Goal: Task Accomplishment & Management: Use online tool/utility

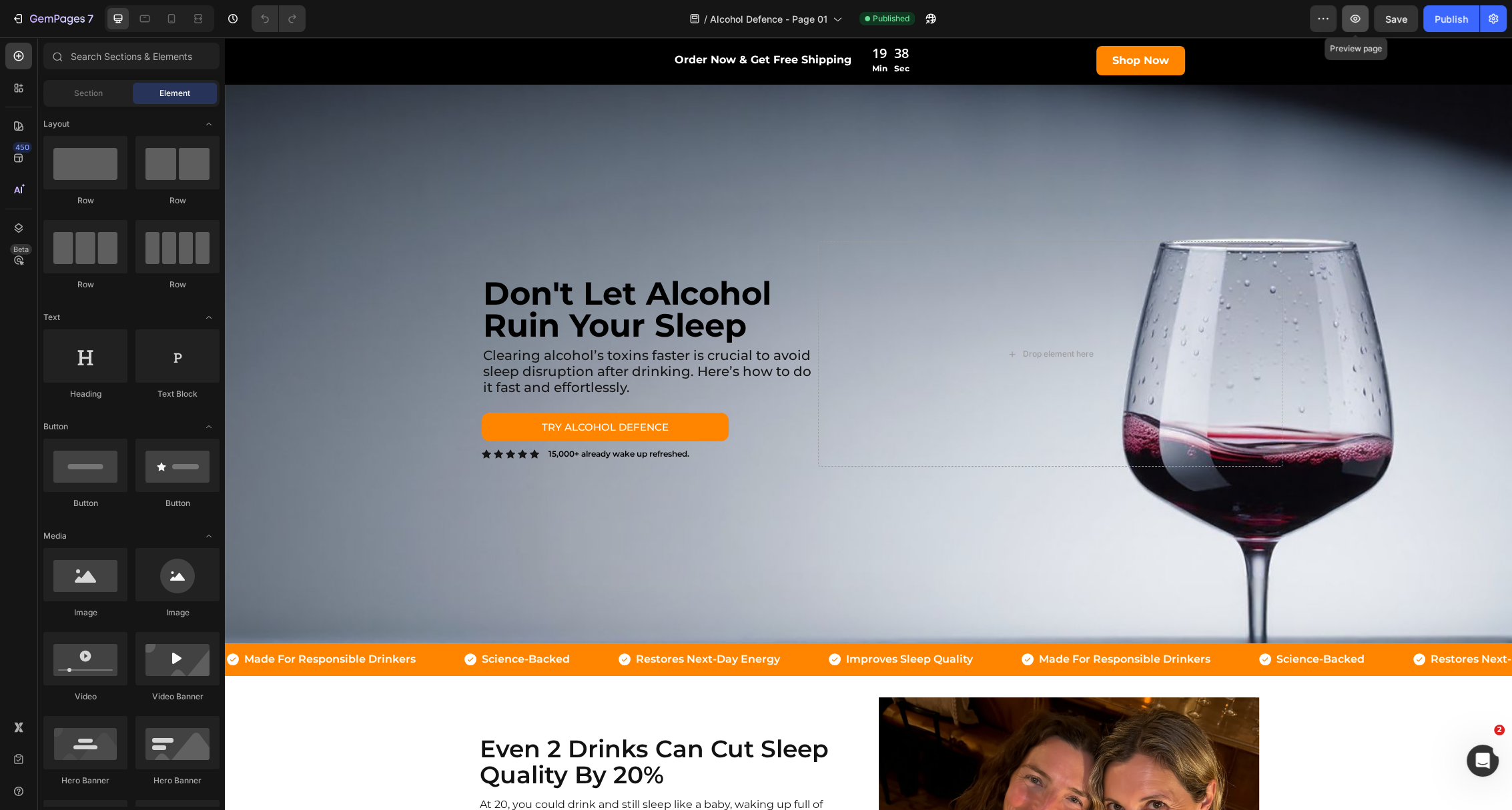
click at [1355, 20] on icon "button" at bounding box center [1355, 19] width 4 height 4
click at [348, 189] on div "Background Image" at bounding box center [868, 354] width 1287 height 579
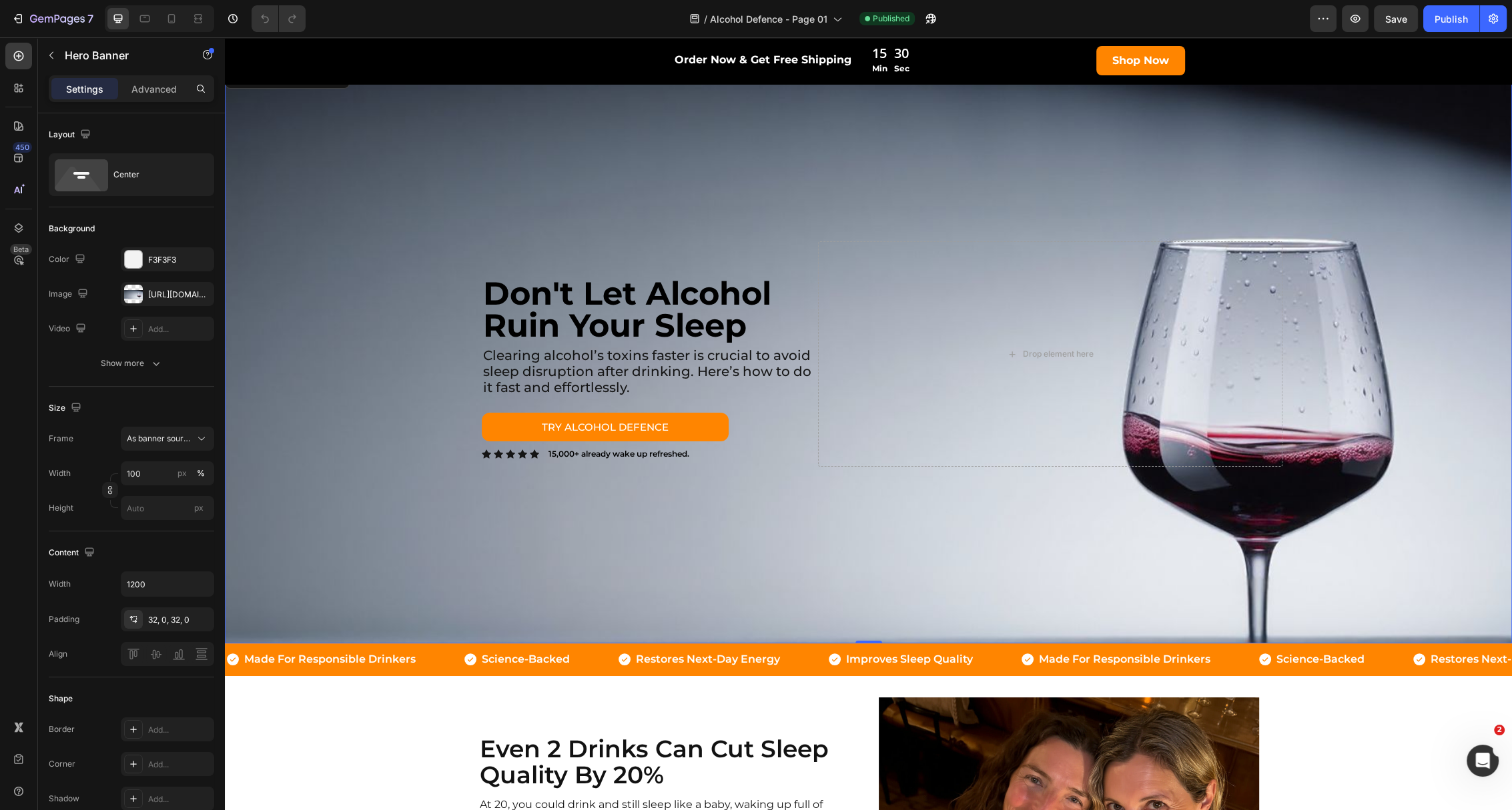
click at [363, 313] on div "Background Image" at bounding box center [868, 354] width 1287 height 579
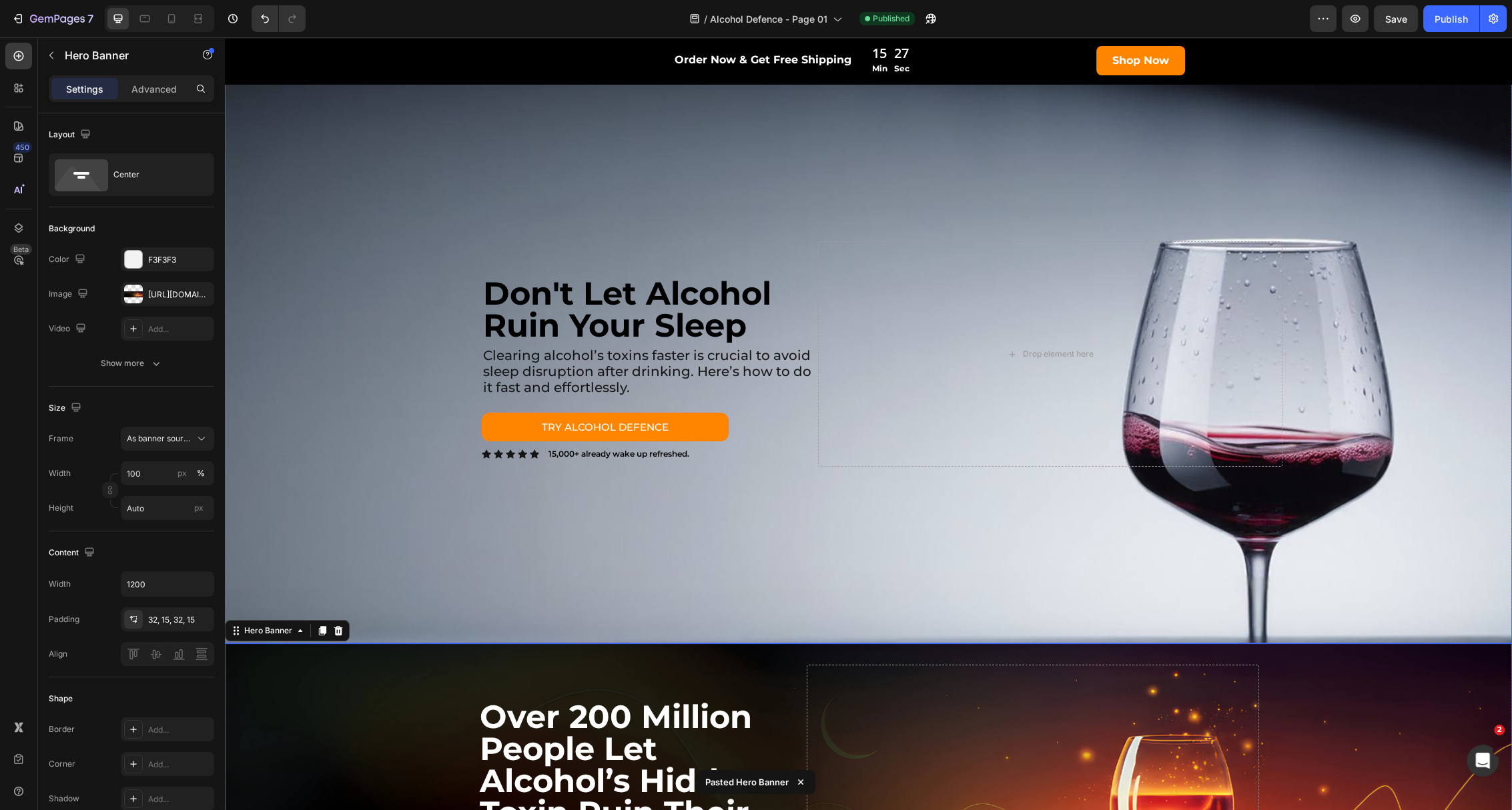
click at [363, 326] on div "Background Image" at bounding box center [868, 354] width 1287 height 579
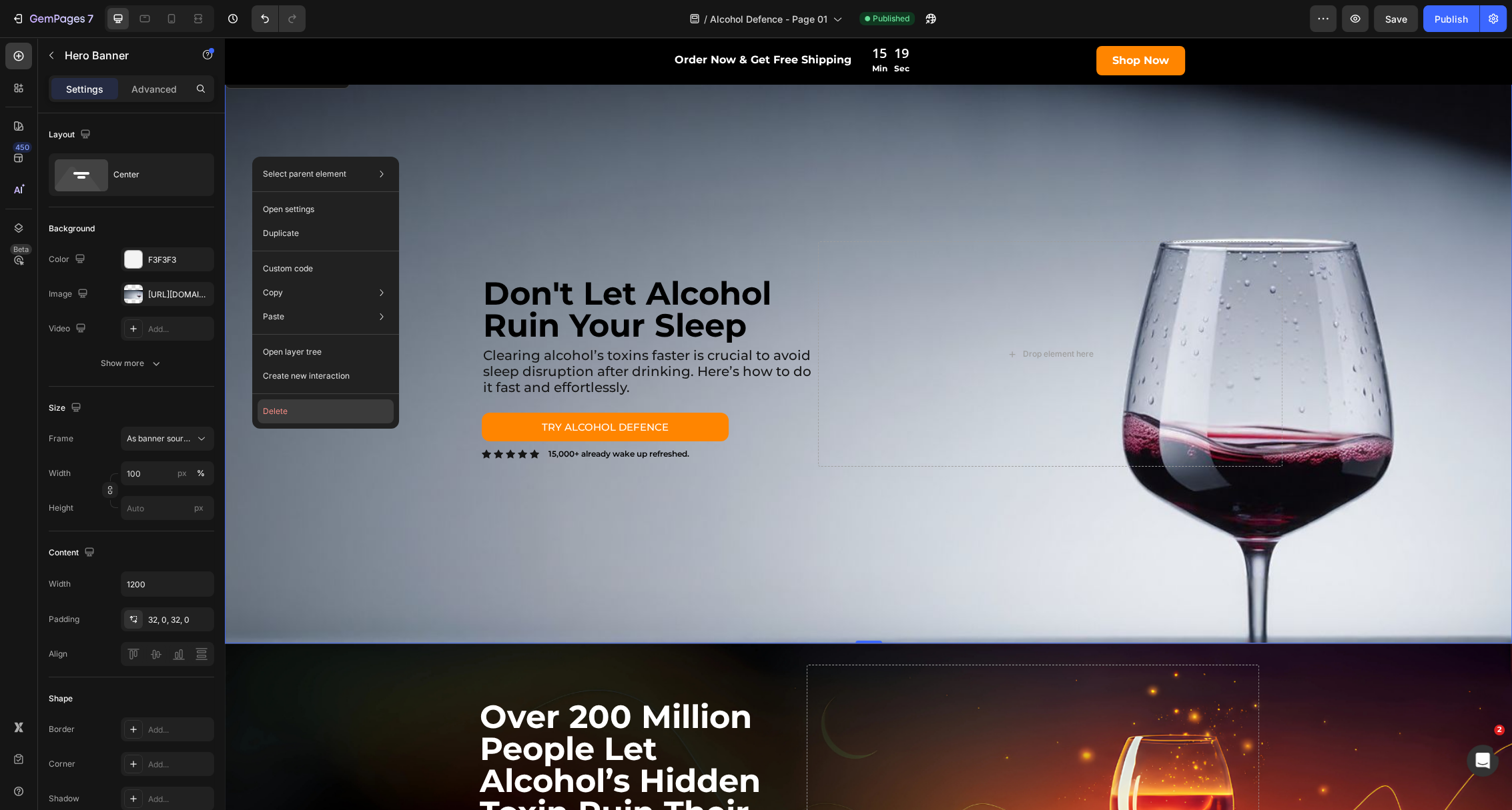
click at [304, 406] on button "Delete" at bounding box center [325, 411] width 136 height 24
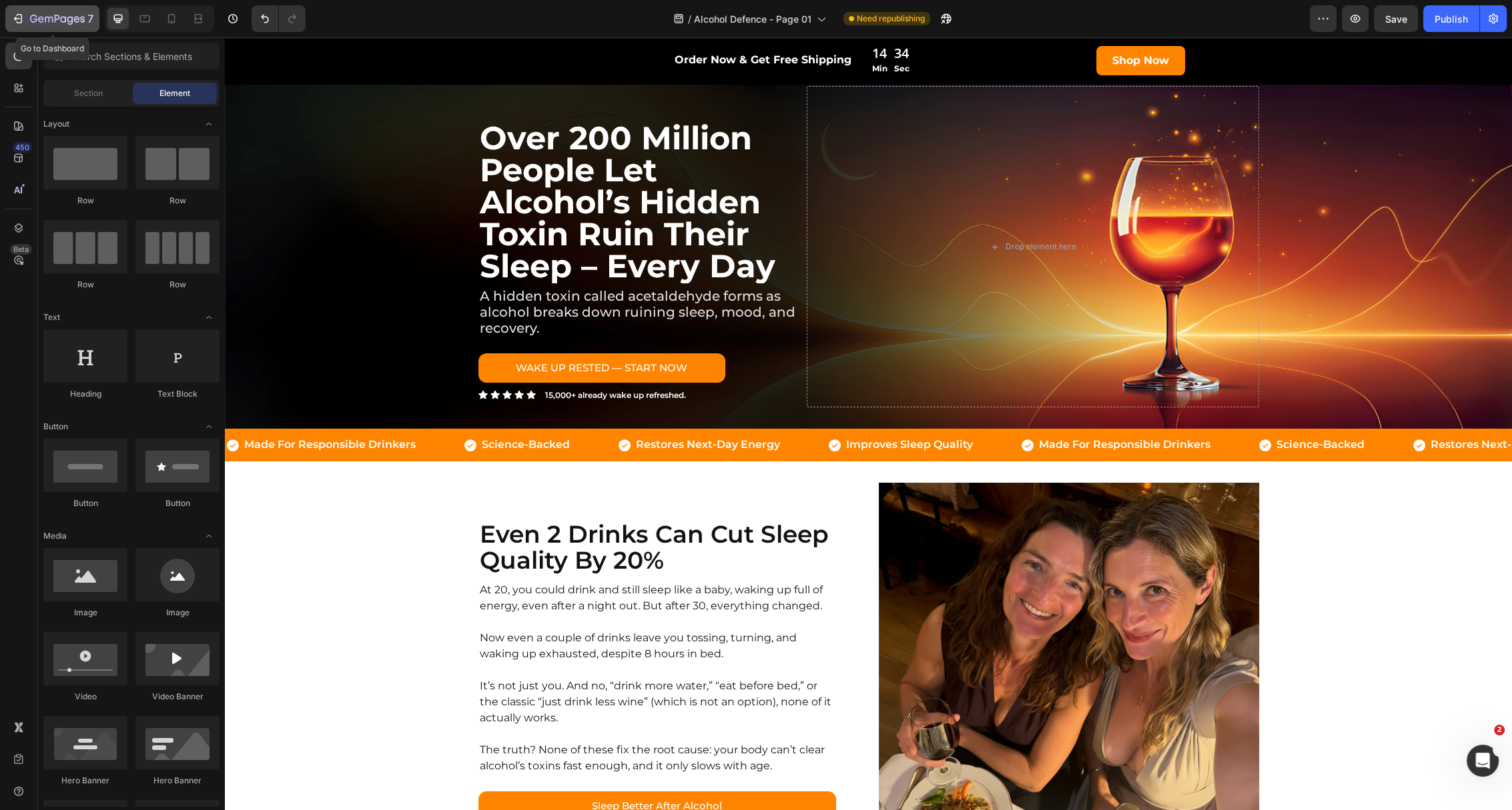
click at [40, 6] on button "7" at bounding box center [52, 18] width 94 height 27
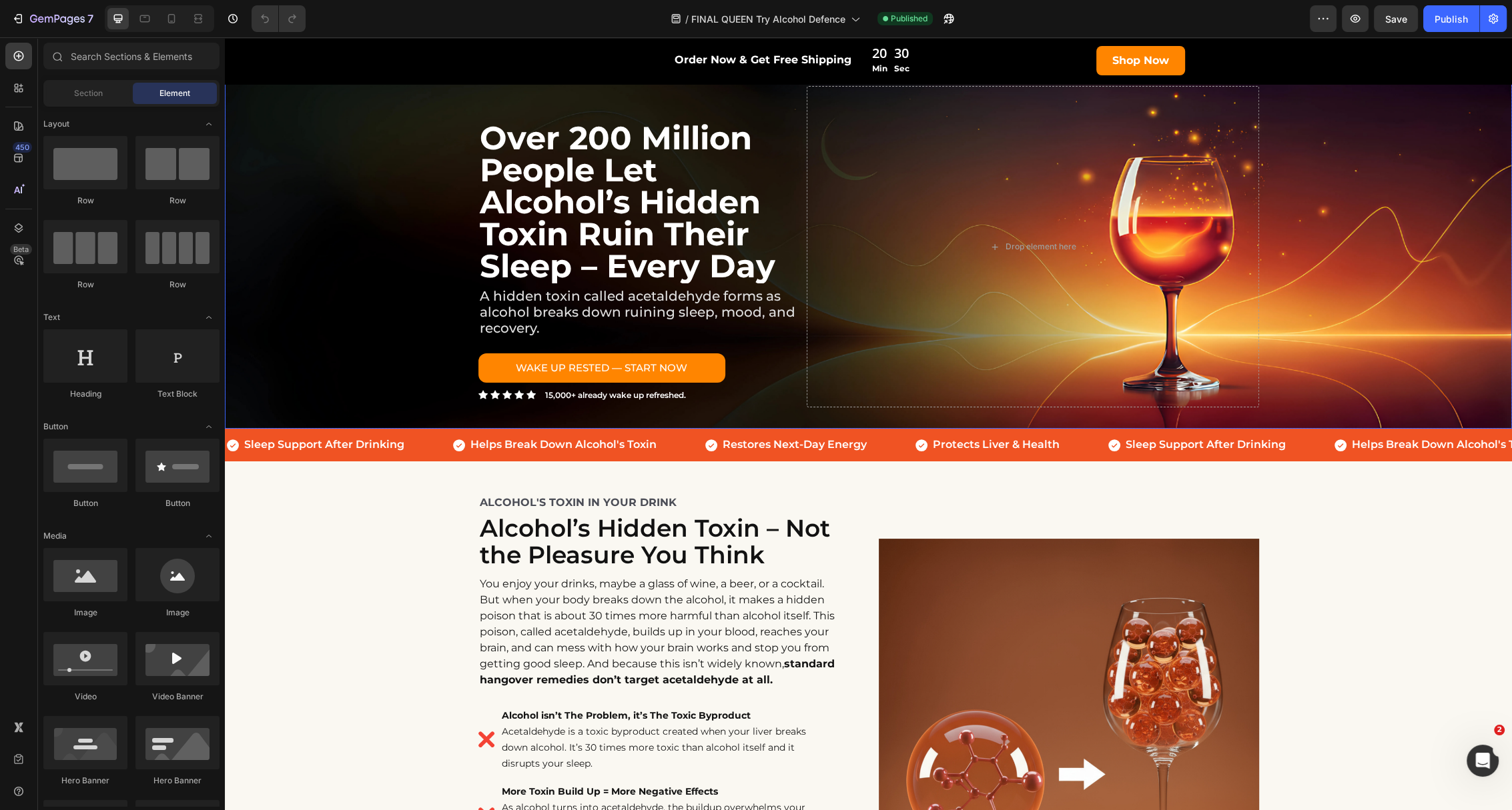
click at [345, 244] on div "Background Image" at bounding box center [868, 246] width 1287 height 364
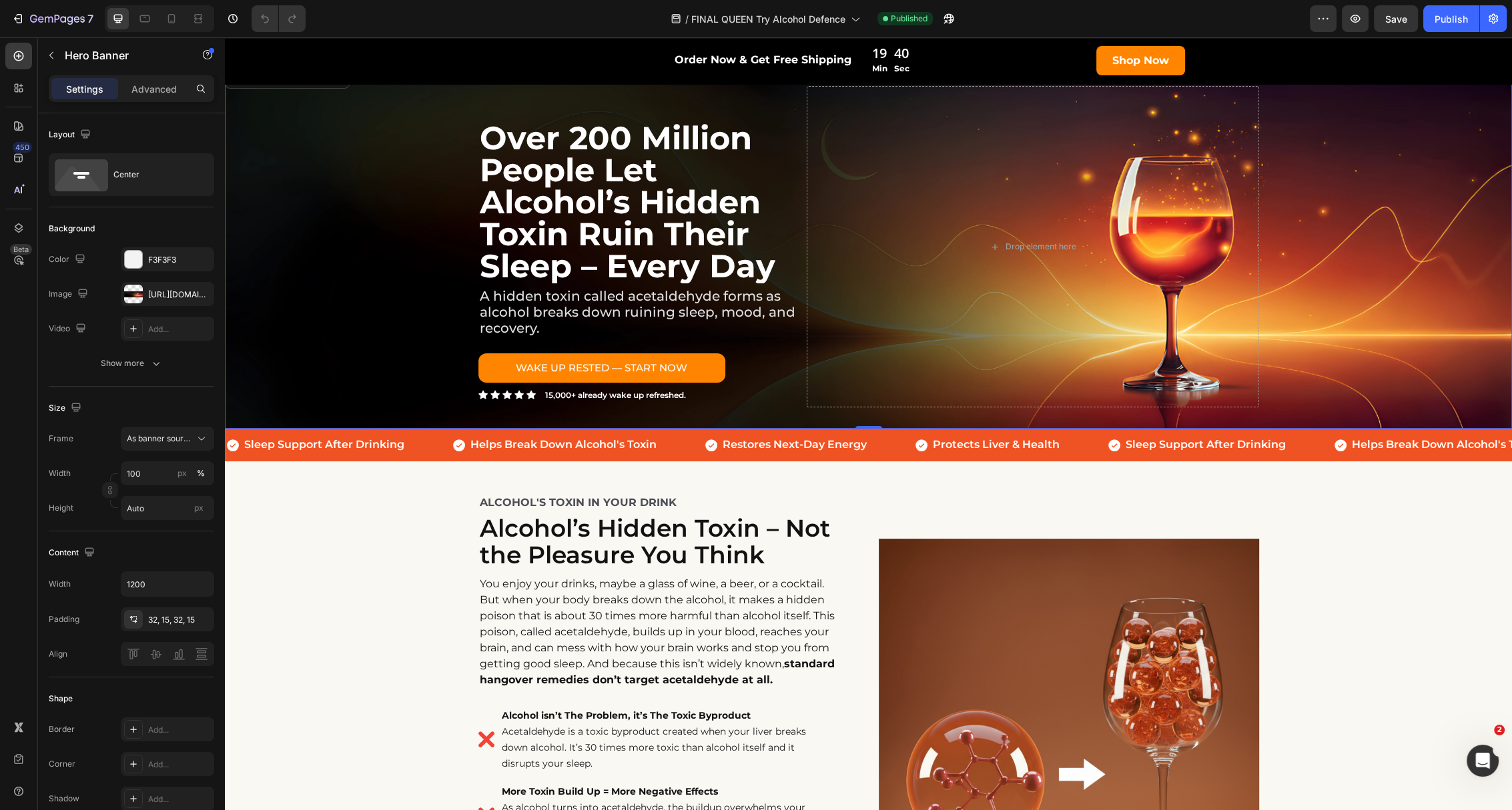
click at [1383, 151] on div "Background Image" at bounding box center [868, 246] width 1287 height 364
click at [363, 144] on div "Background Image" at bounding box center [868, 246] width 1287 height 364
click at [70, 58] on p "Hero Banner" at bounding box center [121, 55] width 113 height 16
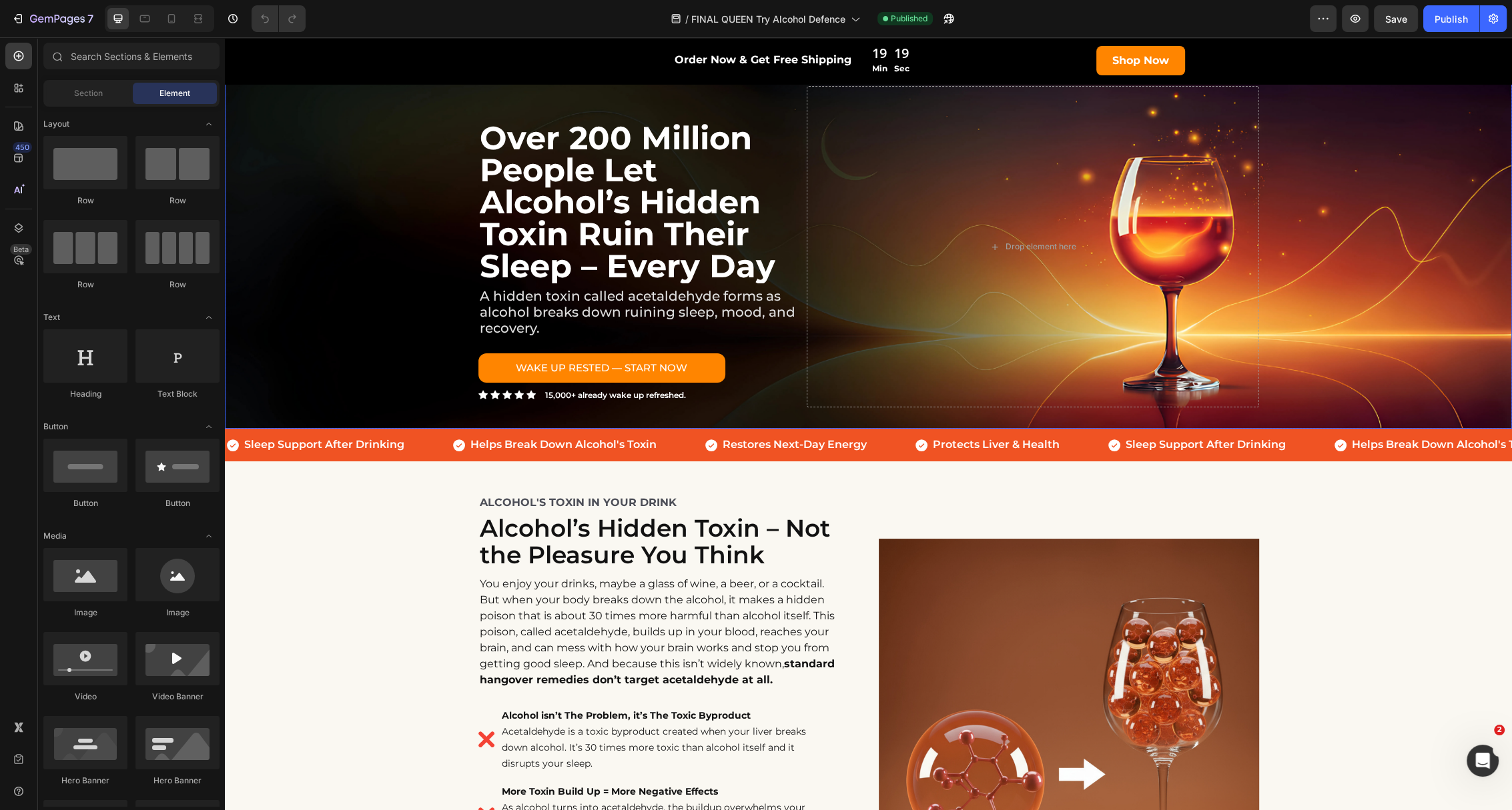
click at [332, 121] on div "Background Image" at bounding box center [868, 246] width 1287 height 364
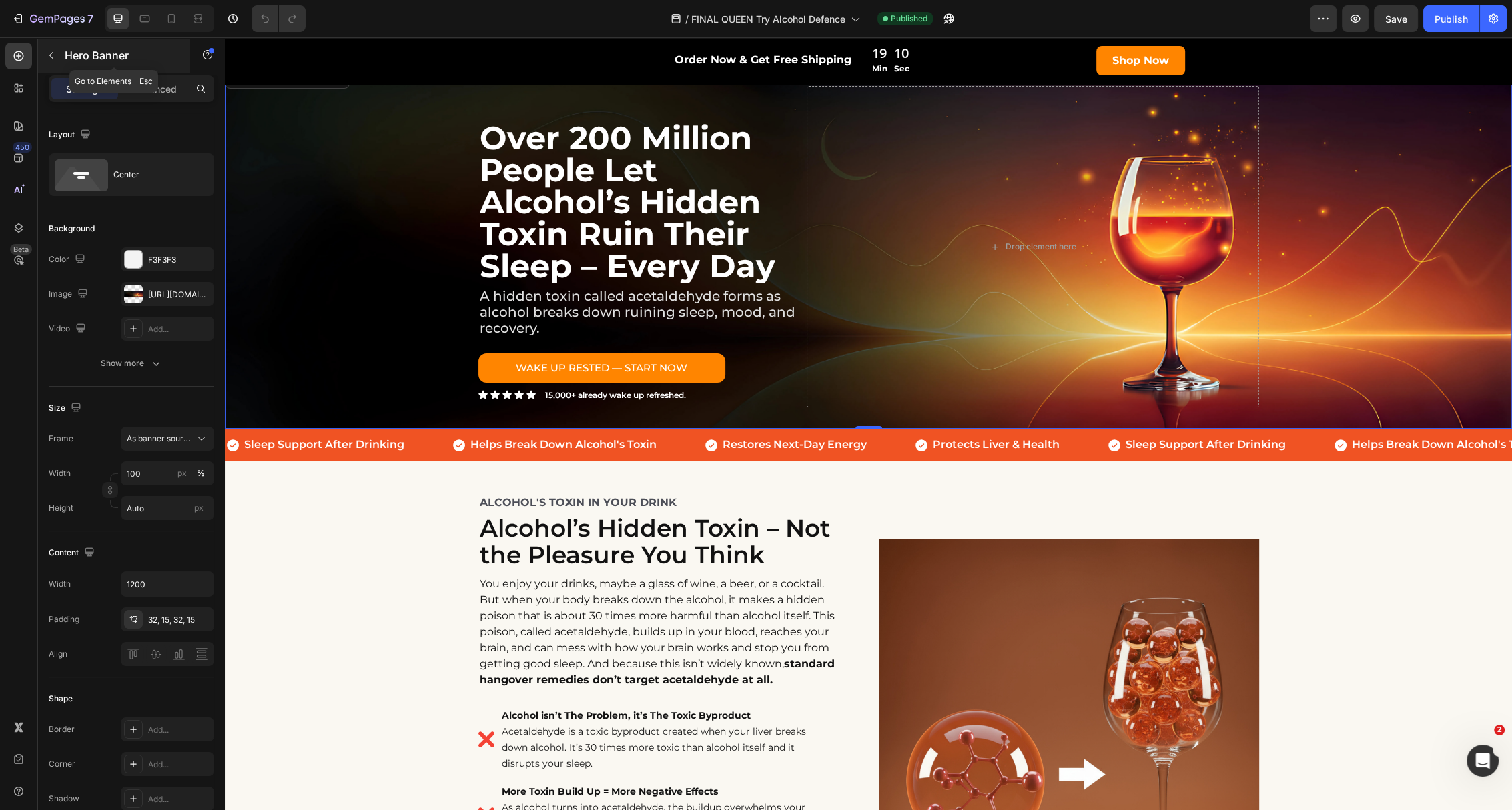
click at [115, 55] on p "Hero Banner" at bounding box center [121, 55] width 113 height 16
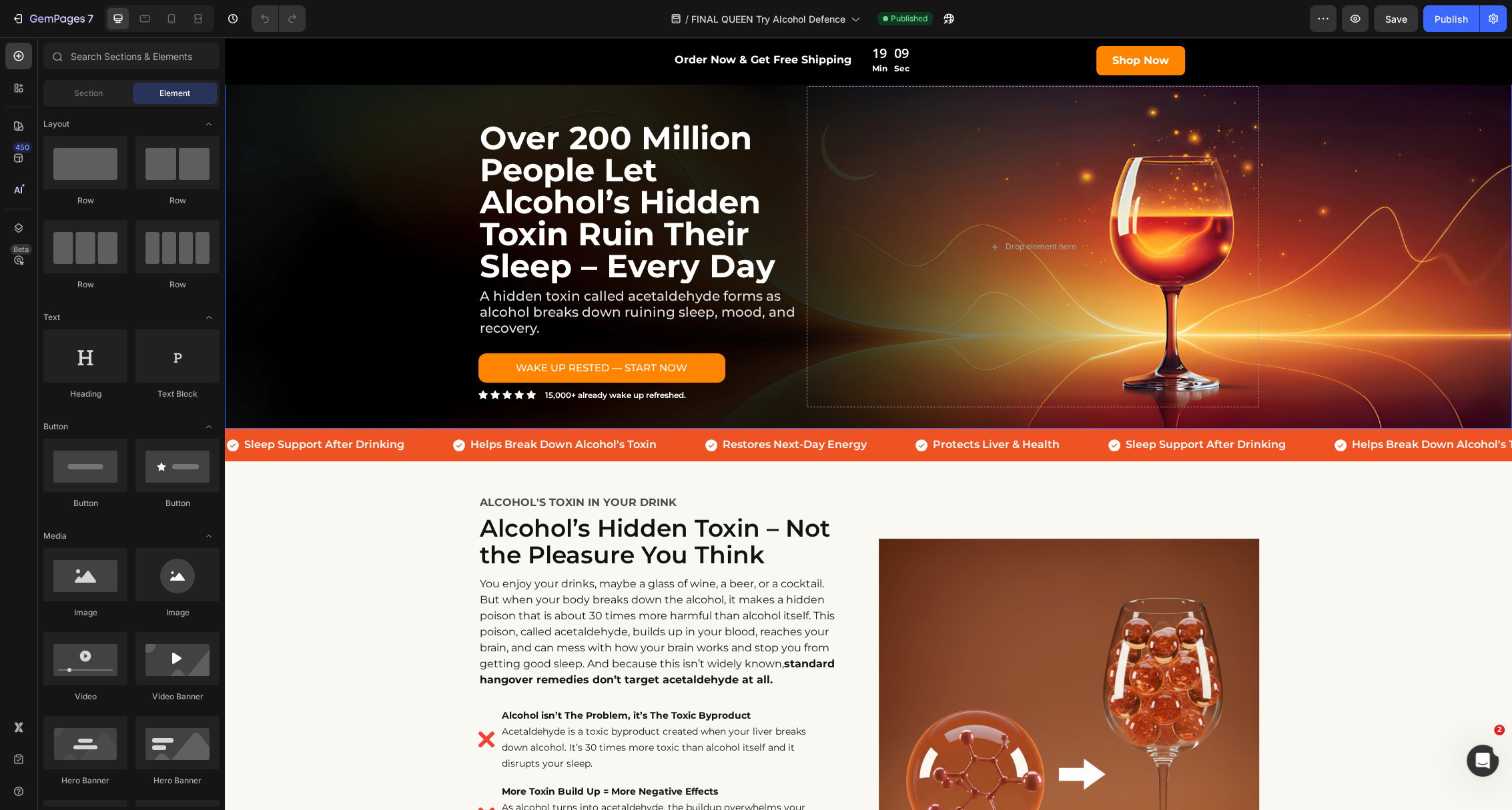
click at [363, 174] on div "Background Image" at bounding box center [868, 246] width 1287 height 364
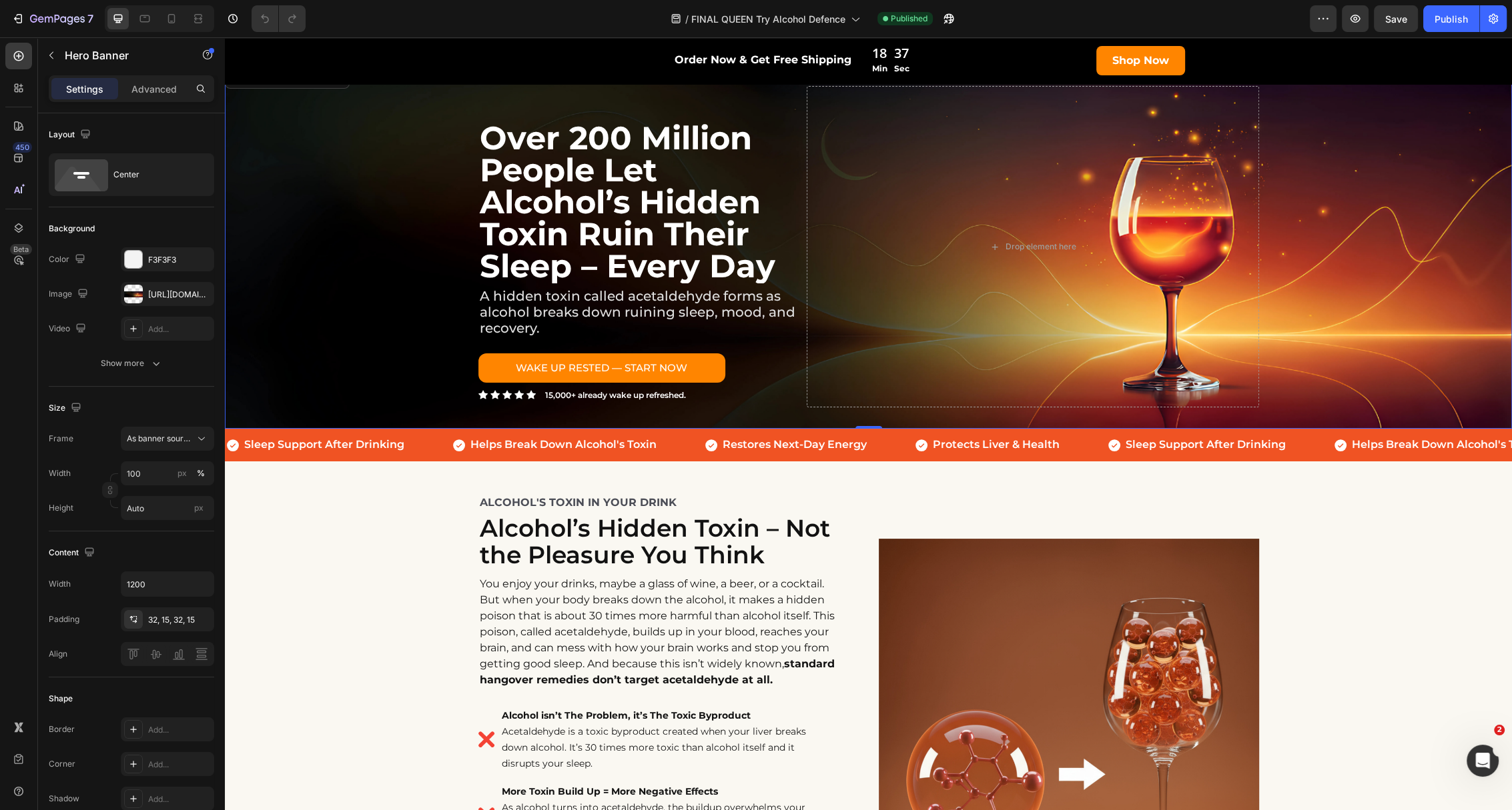
click at [241, 207] on div "Background Image" at bounding box center [868, 246] width 1287 height 364
drag, startPoint x: 316, startPoint y: 91, endPoint x: 630, endPoint y: 95, distance: 314.0
click at [630, 95] on h2 "Over 200 Million People Let Alcohol’s Hidden Toxin Ruin Their Sleep – Every Day" at bounding box center [640, 186] width 323 height 195
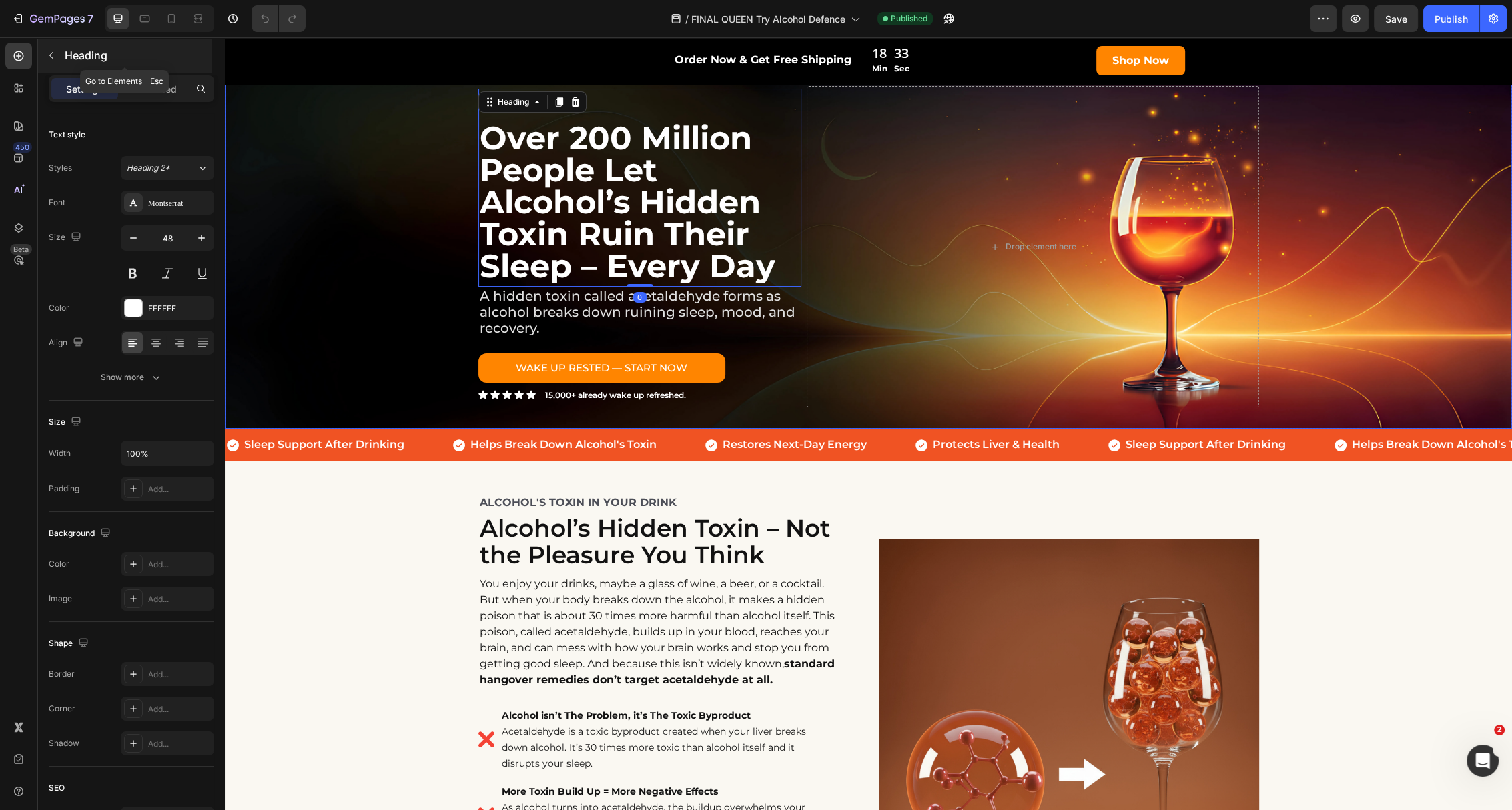
click at [361, 138] on div "Background Image" at bounding box center [868, 246] width 1287 height 364
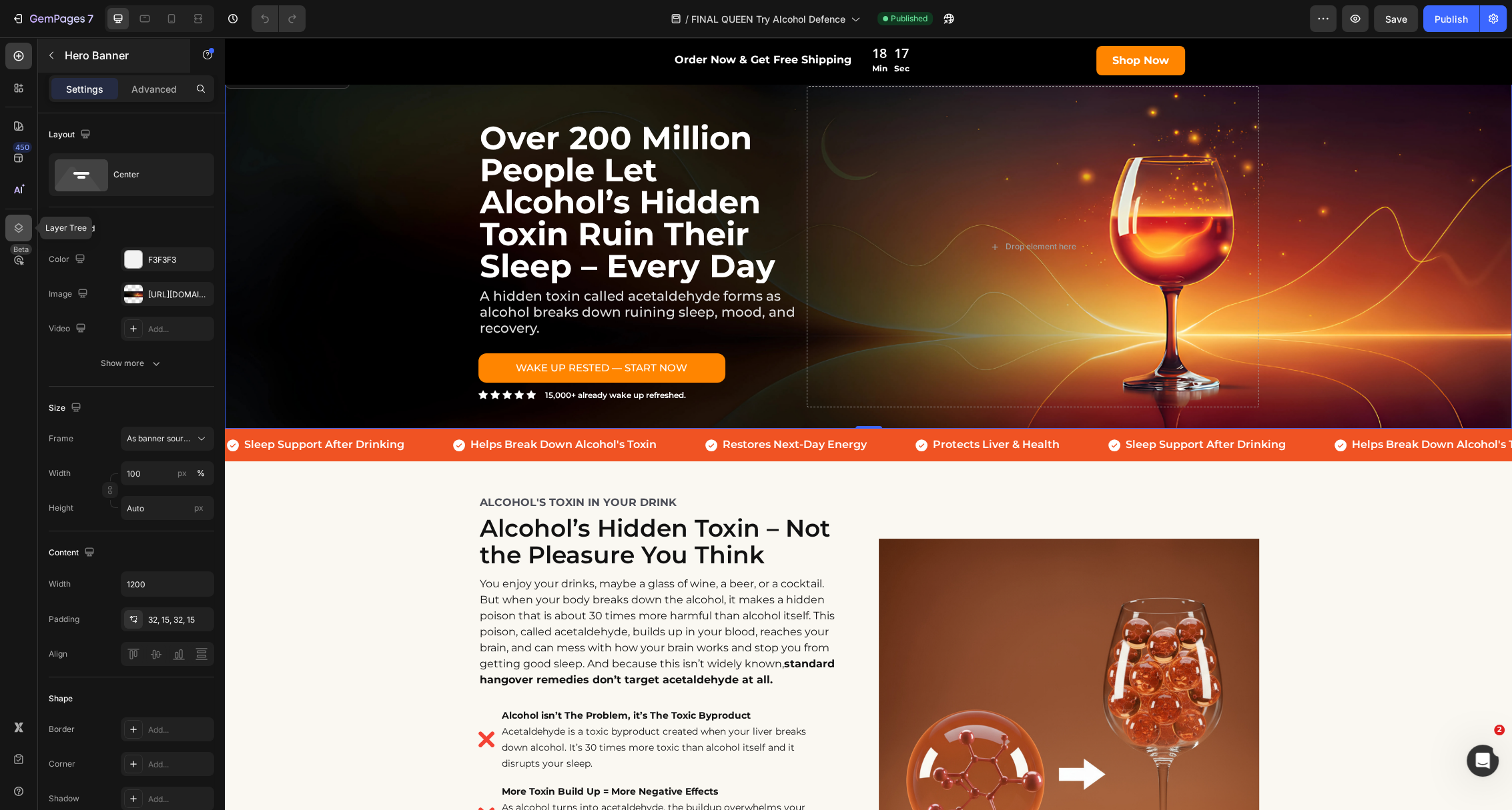
click at [12, 235] on div at bounding box center [18, 228] width 27 height 27
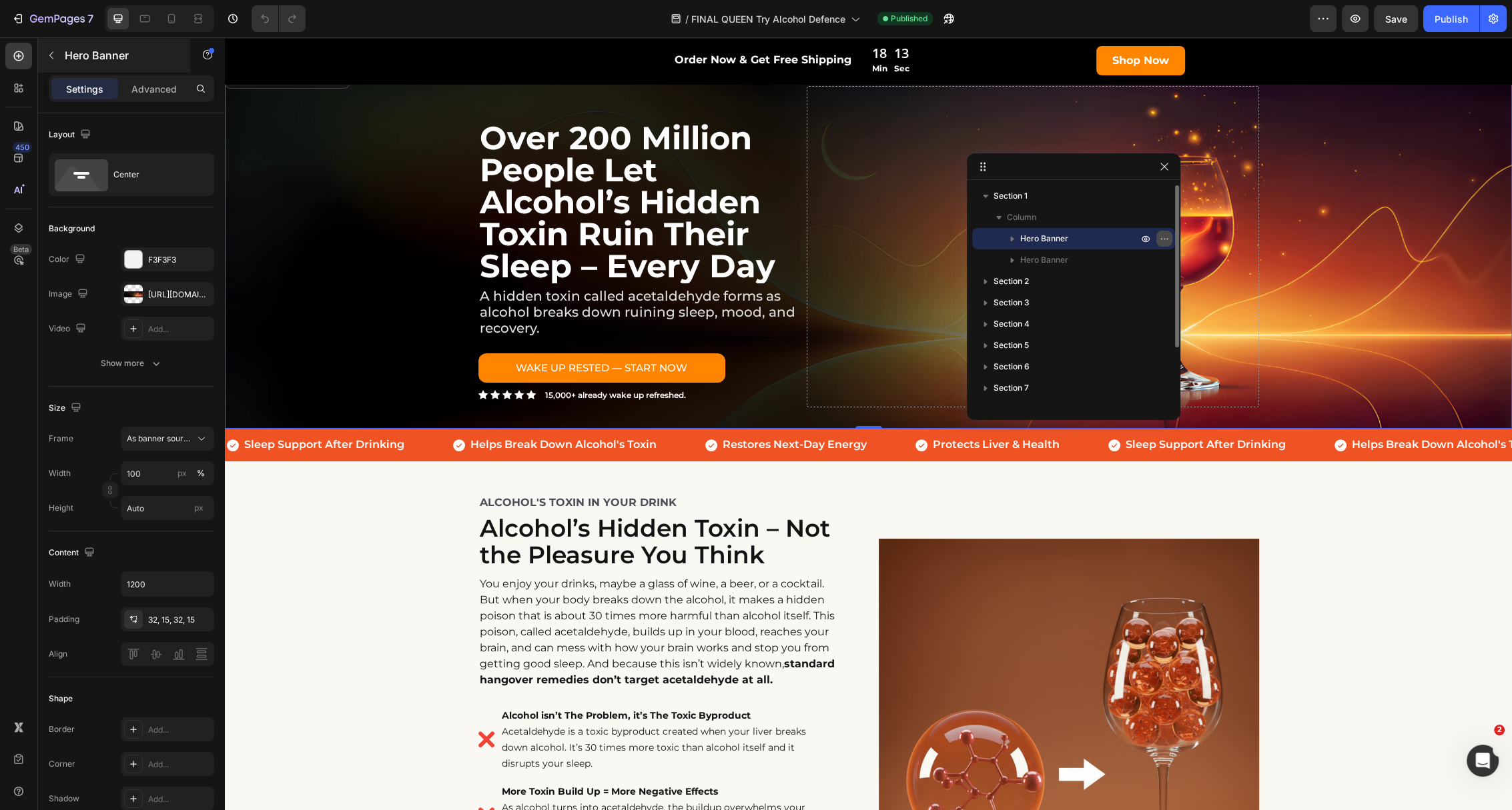
click at [1164, 239] on icon "button" at bounding box center [1164, 239] width 1 height 1
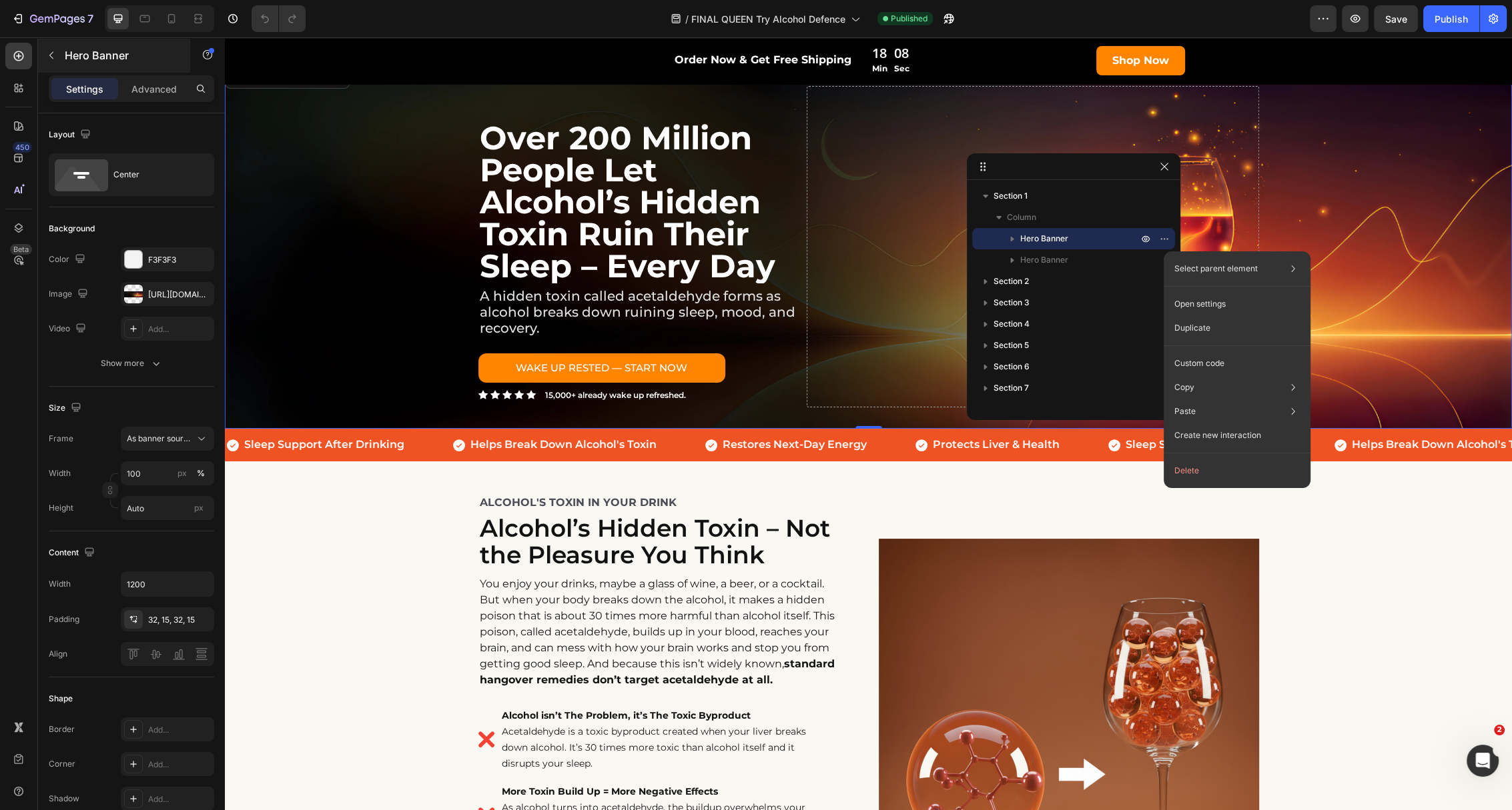
click at [358, 209] on div "Background Image" at bounding box center [868, 246] width 1287 height 364
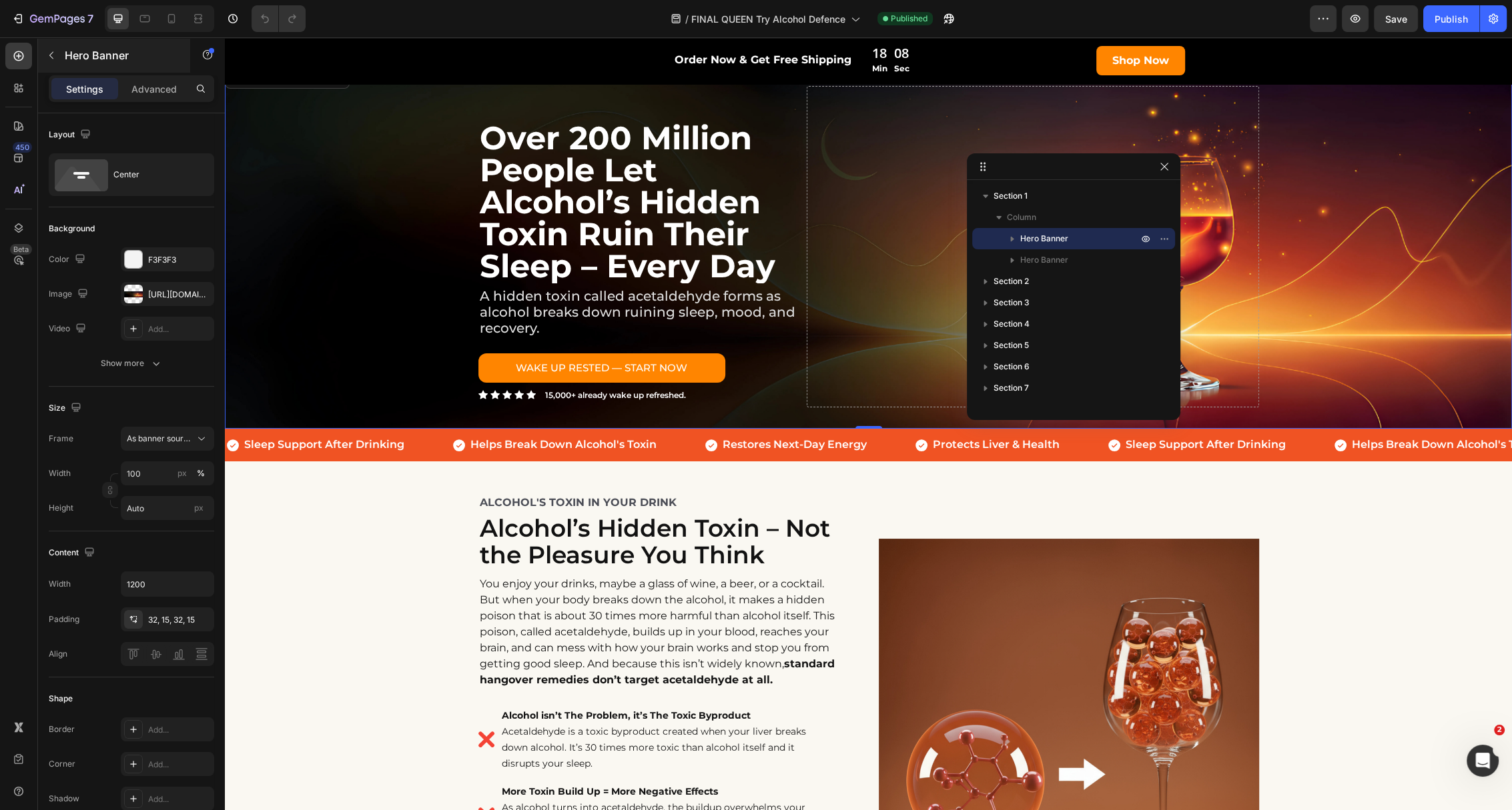
click at [358, 209] on div "Background Image" at bounding box center [868, 246] width 1287 height 364
click at [1167, 167] on icon "button" at bounding box center [1164, 166] width 11 height 11
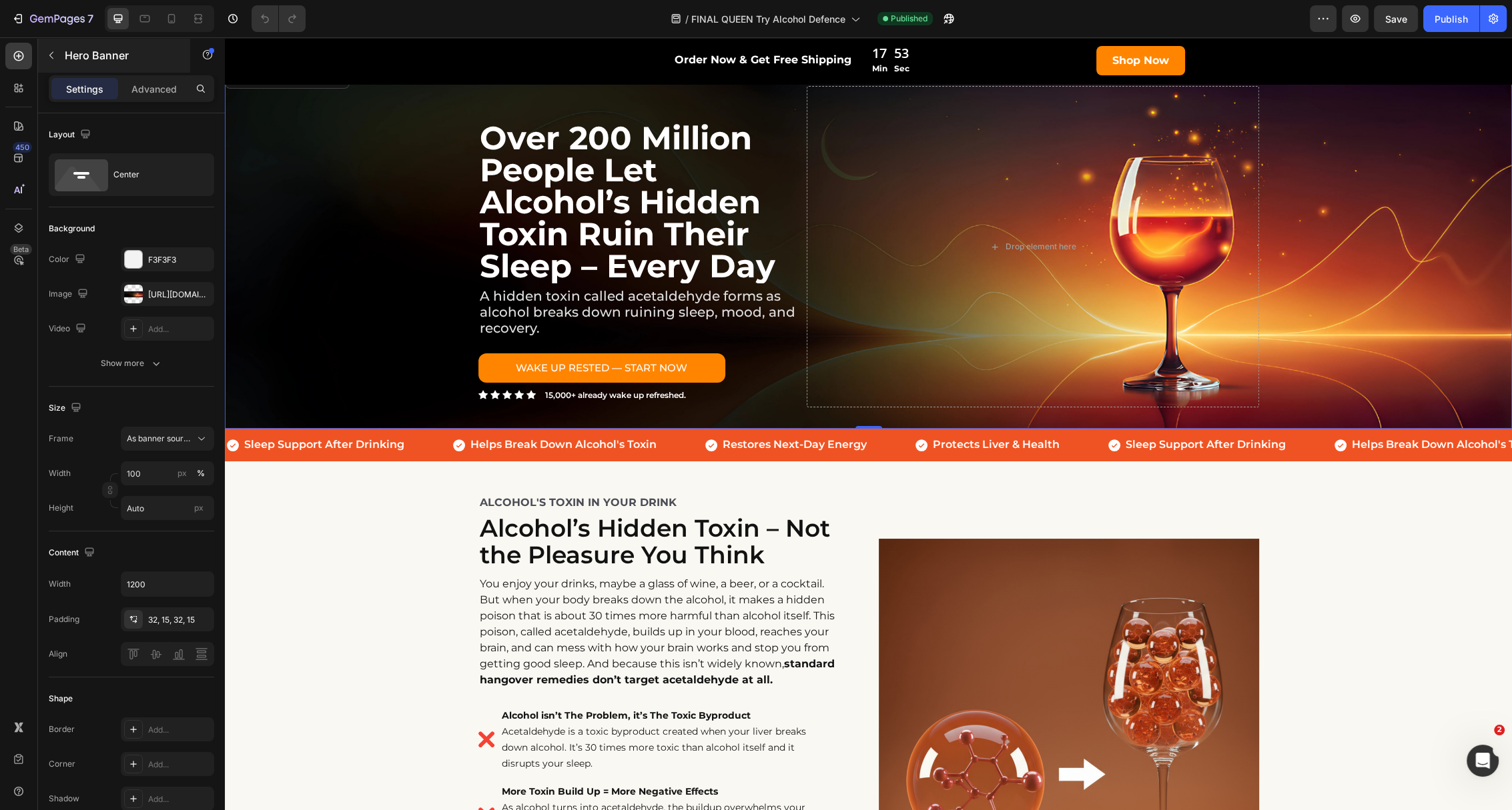
click at [321, 184] on div "Background Image" at bounding box center [868, 246] width 1287 height 364
click at [430, 448] on div "Icon Sleep Support After Drinking Text Block Row" at bounding box center [339, 445] width 226 height 22
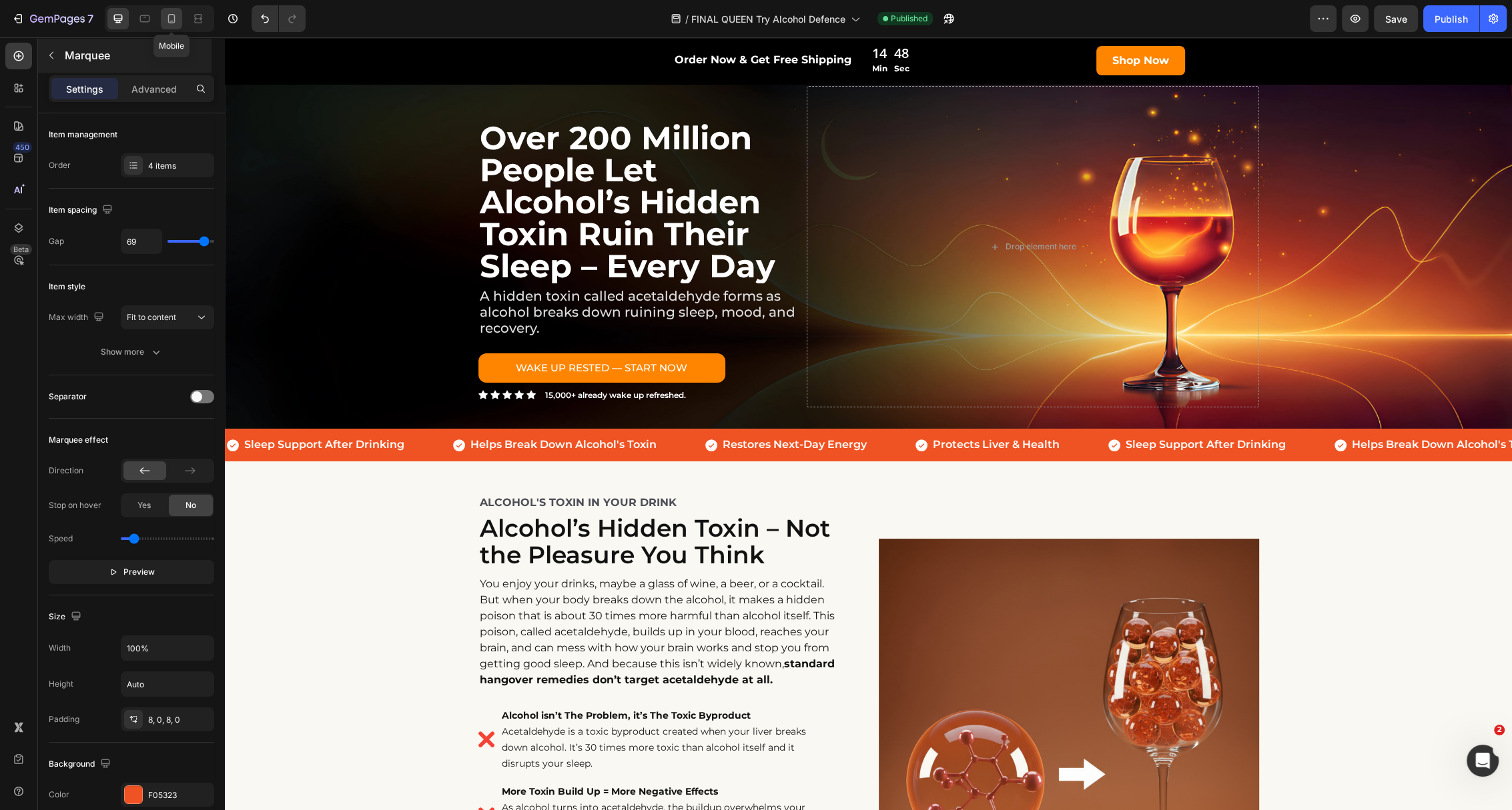
click at [176, 17] on icon at bounding box center [172, 19] width 14 height 14
type input "20"
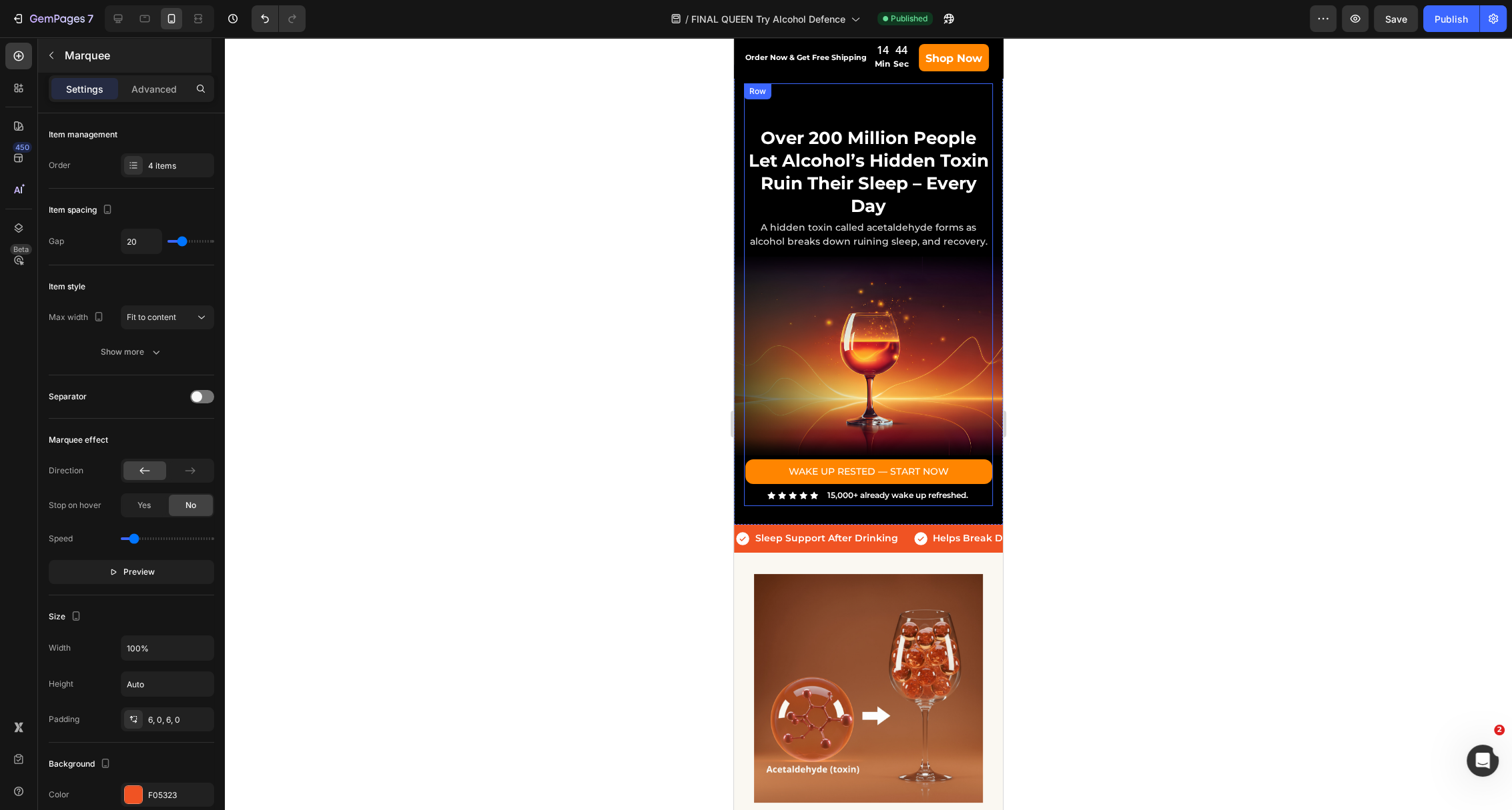
click at [773, 102] on div "Text Block Over 200 Million People Let Alcohol’s Hidden Toxin Ruin Their Sleep …" at bounding box center [868, 295] width 249 height 423
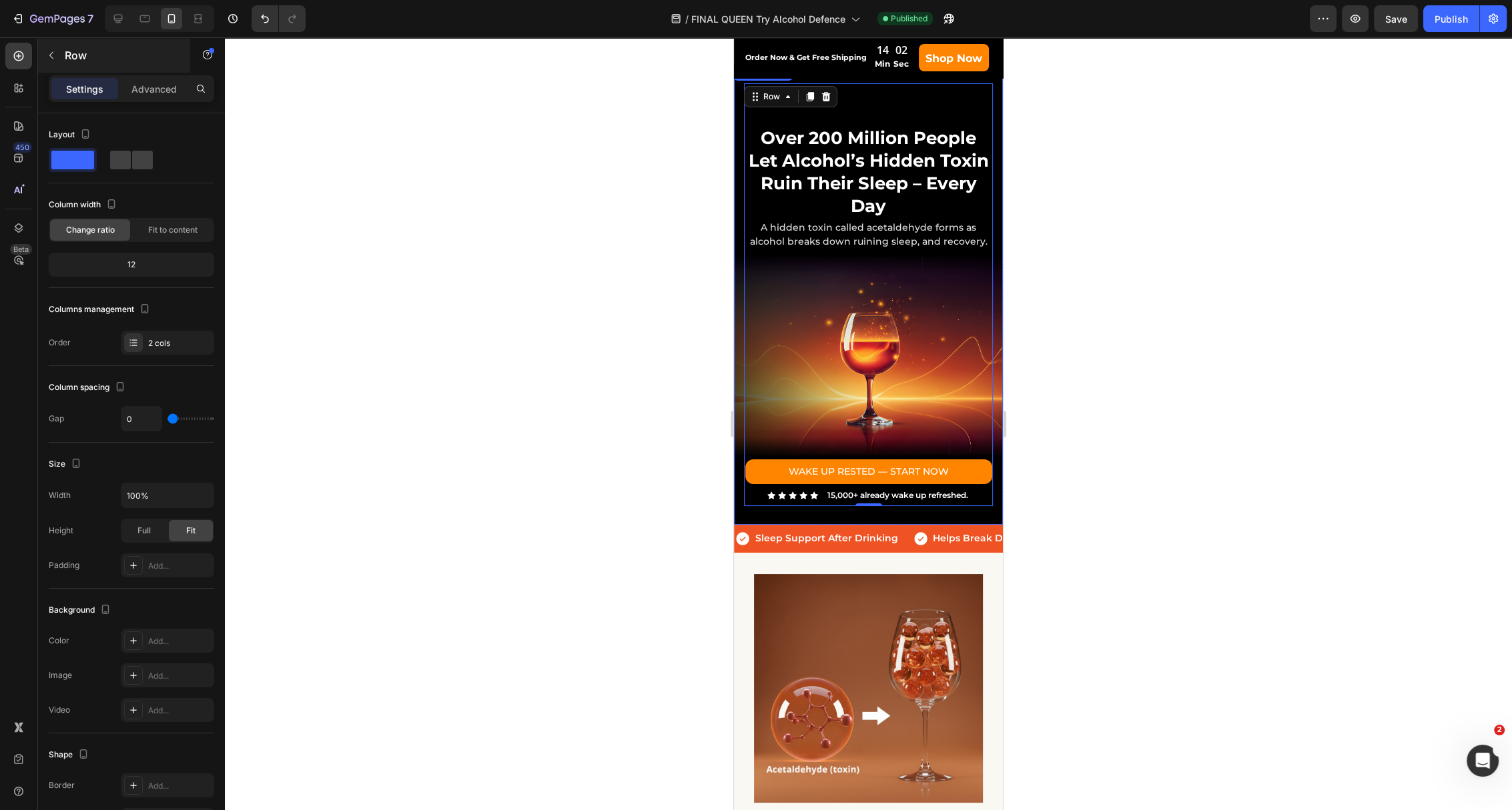
click at [737, 223] on div "Text Block Over 200 Million People Let Alcohol’s Hidden Toxin Ruin Their Sleep …" at bounding box center [868, 295] width 269 height 460
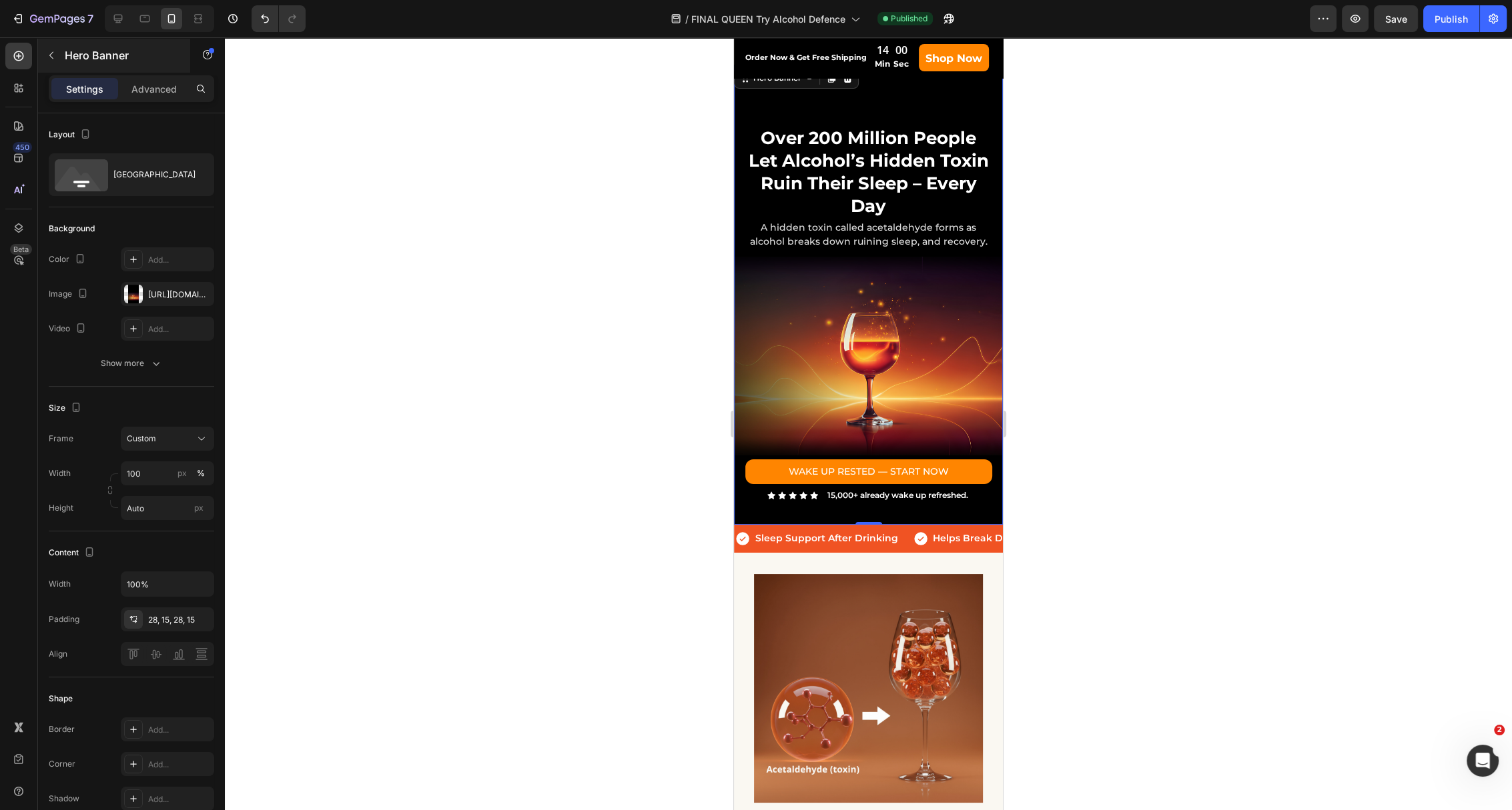
click at [739, 223] on div "Text Block Over 200 Million People Let Alcohol’s Hidden Toxin Ruin Their Sleep …" at bounding box center [868, 295] width 269 height 460
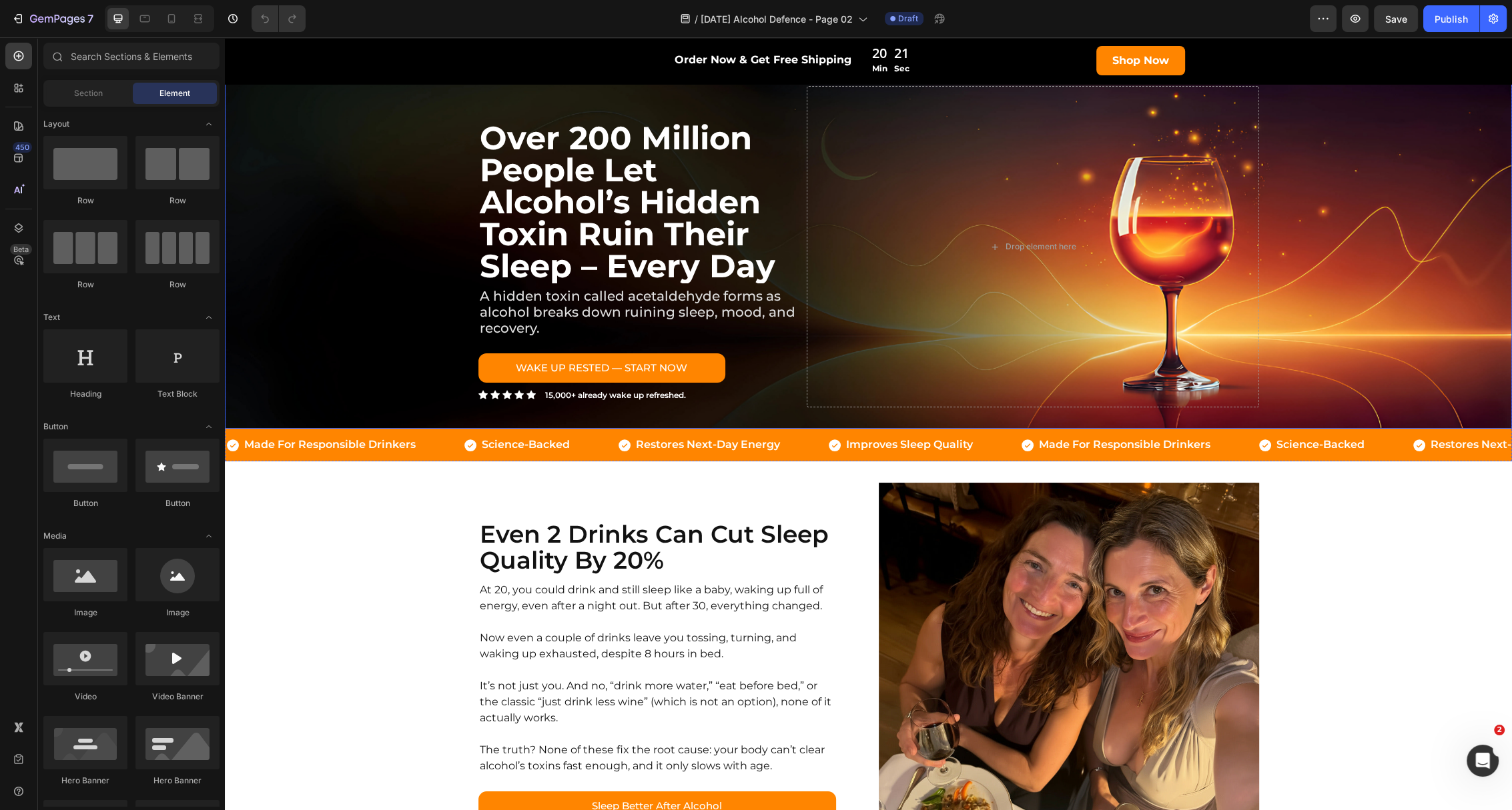
click at [441, 442] on div "Icon Made For Responsible Drinkers Text Block Row" at bounding box center [344, 445] width 237 height 22
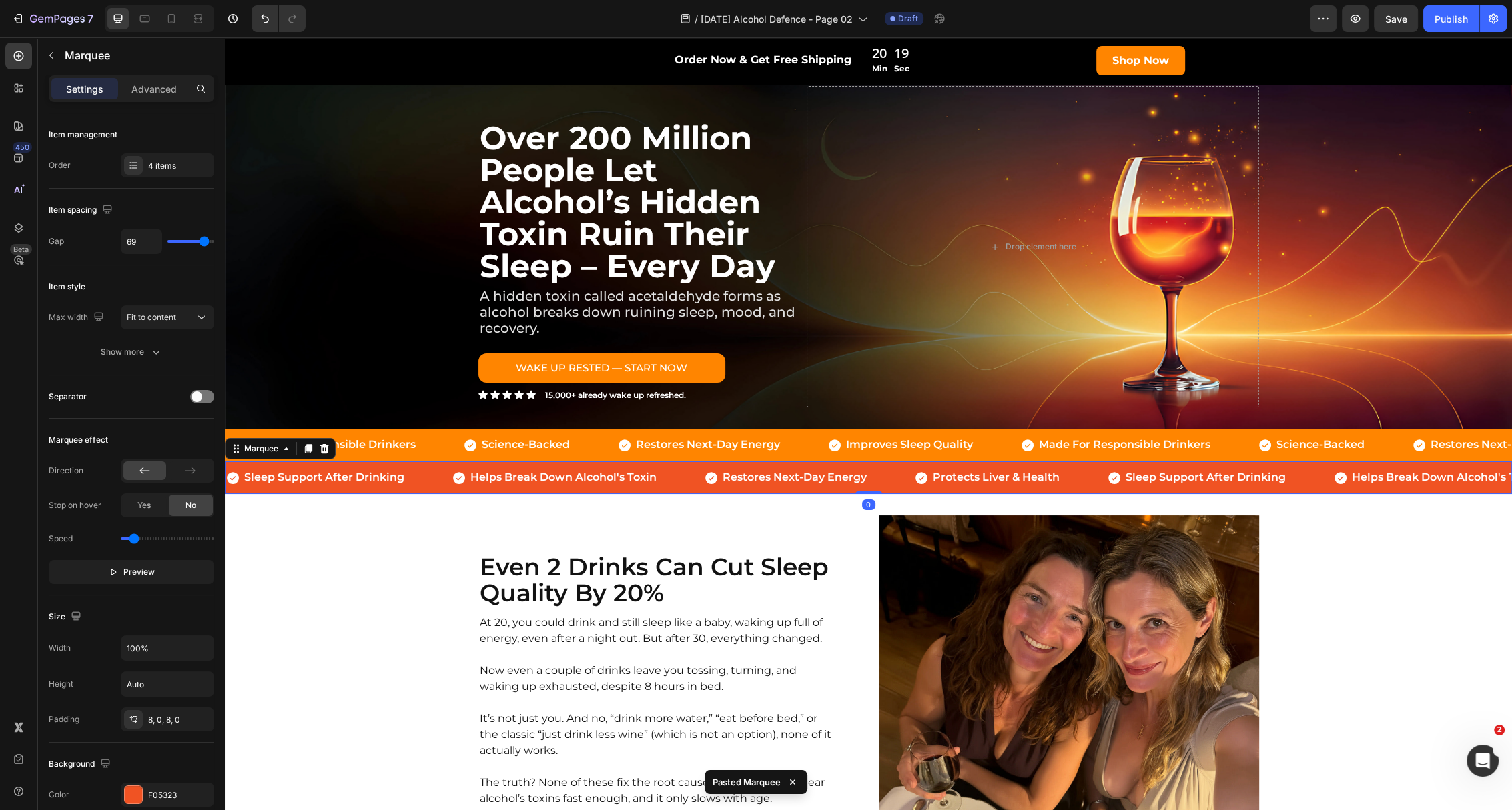
click at [433, 442] on div "Icon Made For Responsible Drinkers Text Block Row" at bounding box center [344, 445] width 237 height 22
click at [325, 415] on icon at bounding box center [324, 416] width 11 height 11
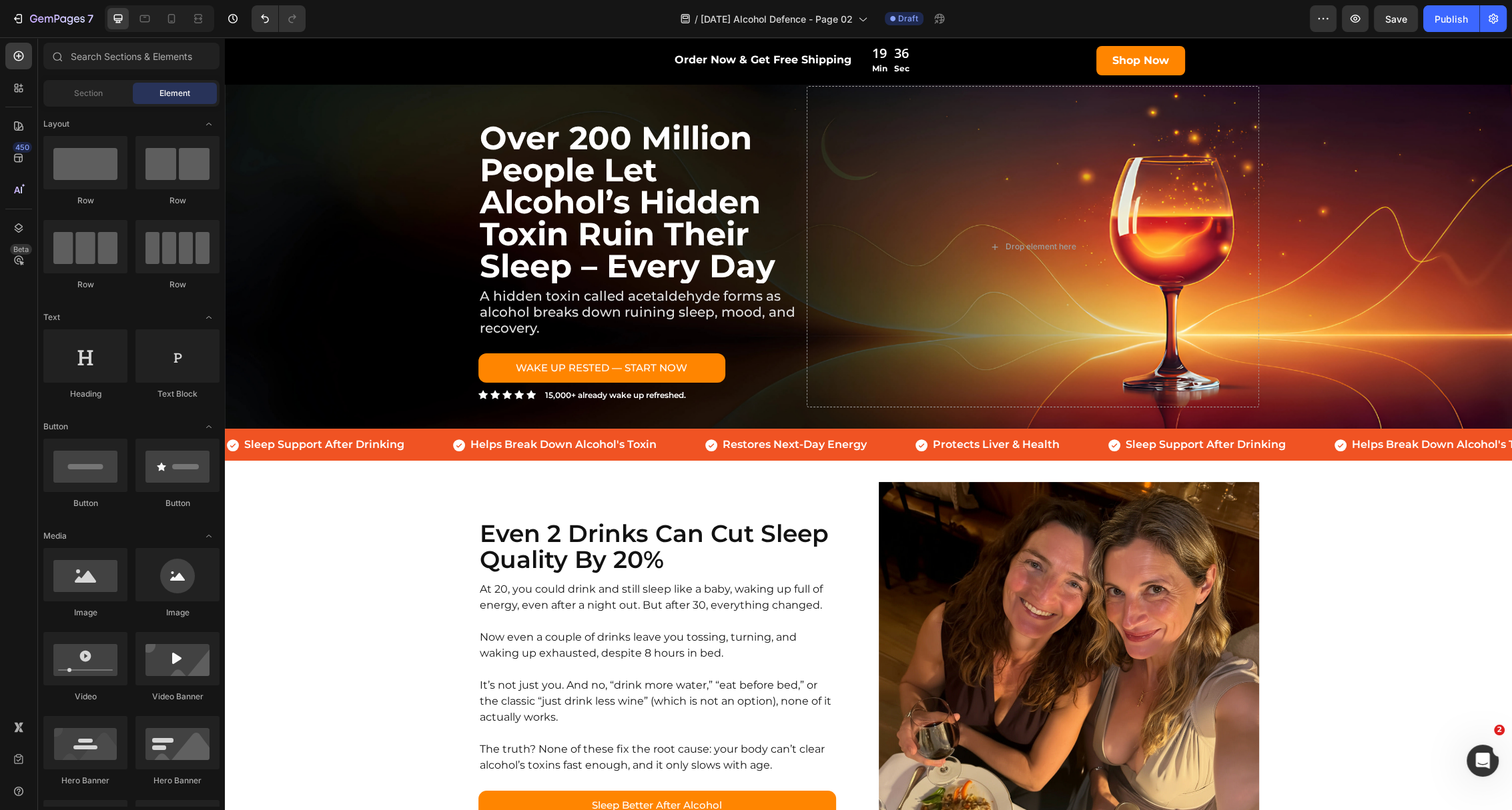
scroll to position [533, 0]
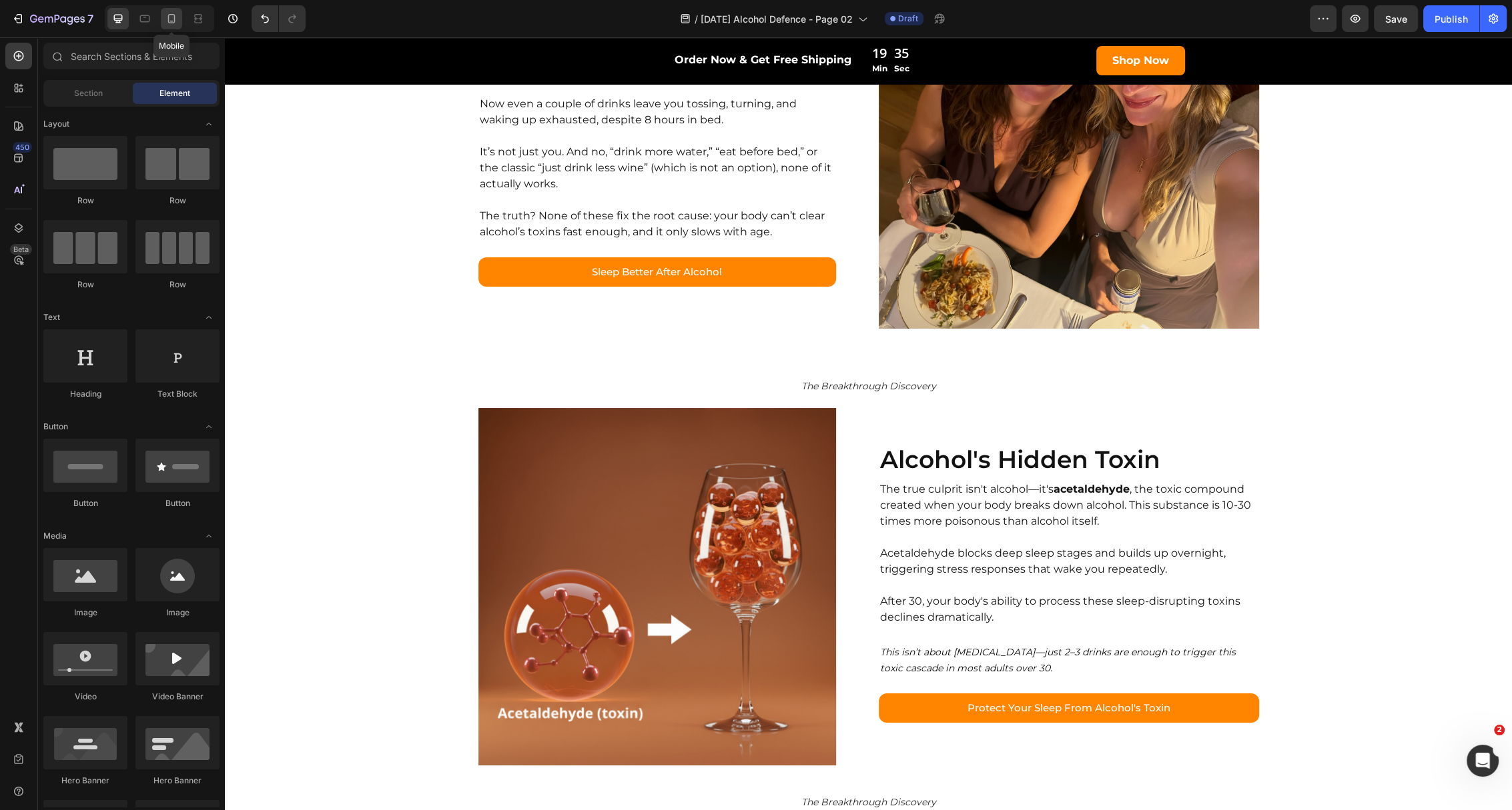
click at [166, 27] on div at bounding box center [172, 19] width 22 height 22
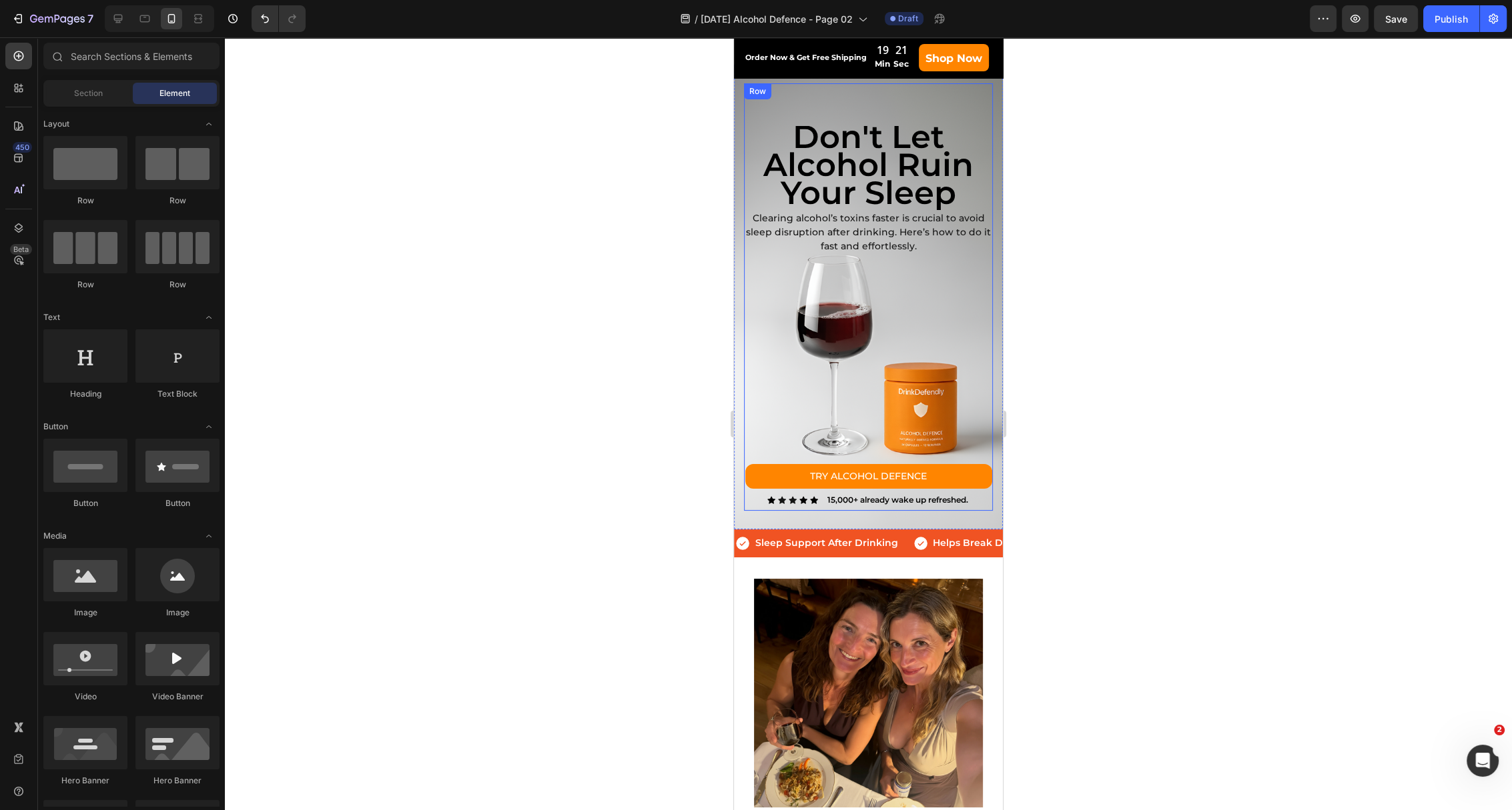
click at [762, 109] on div "Text Block don't let alcohol ruin your sleep Heading Clearing alcohol’s toxins …" at bounding box center [868, 286] width 249 height 406
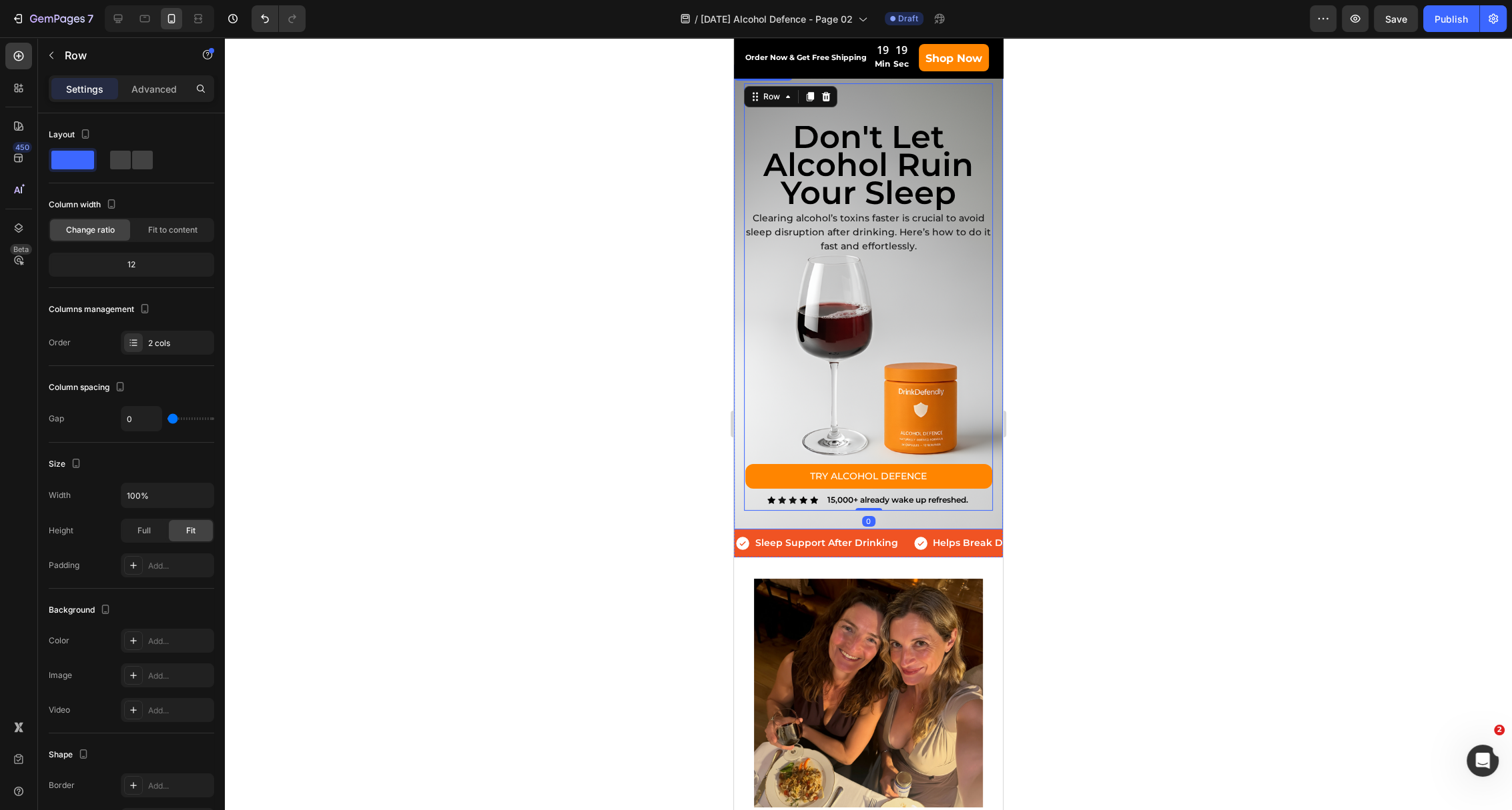
click at [769, 522] on div "Text Block don't let alcohol ruin your sleep Heading Clearing alcohol’s toxins …" at bounding box center [868, 297] width 269 height 465
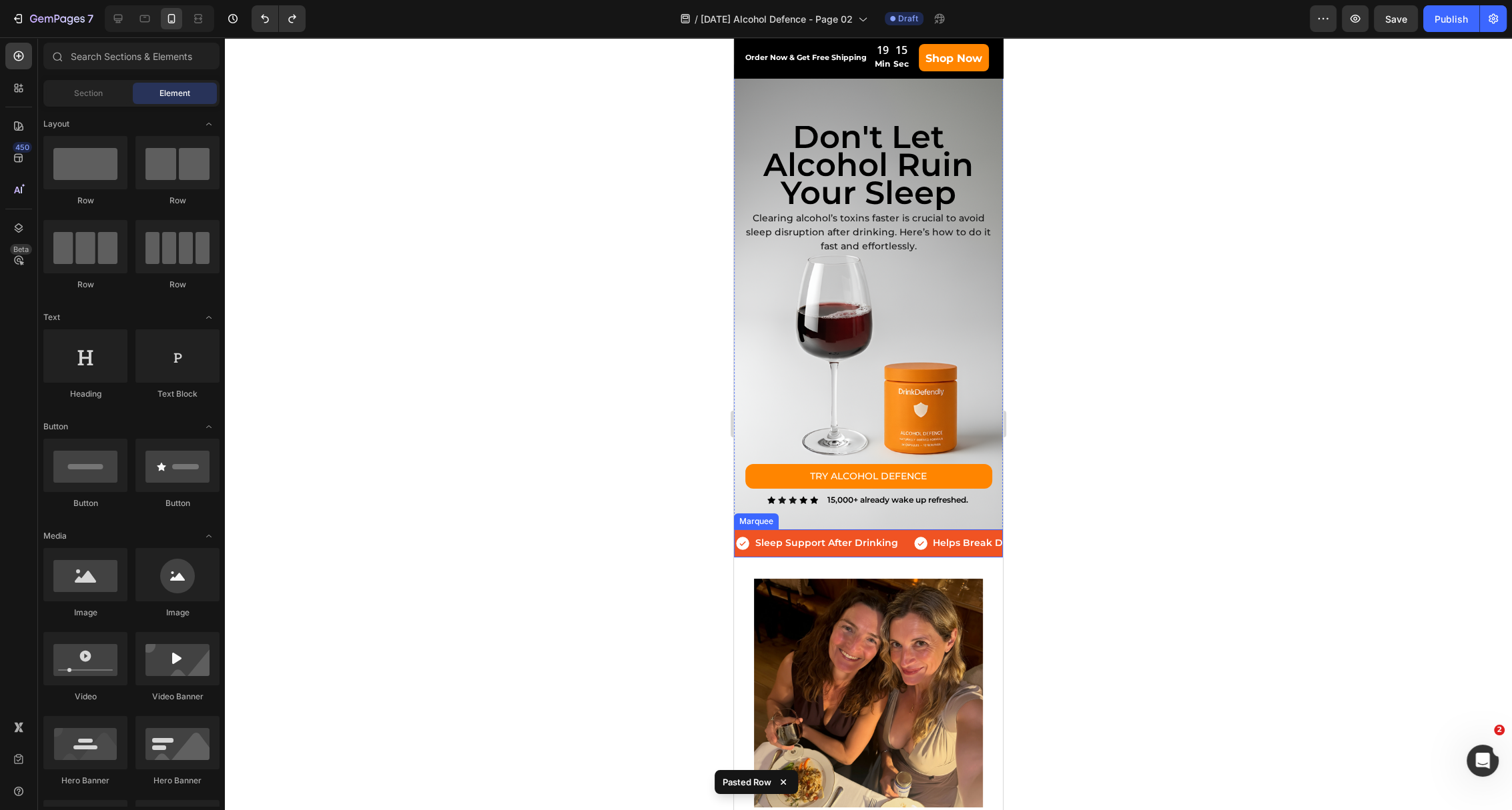
click at [783, 530] on div "Icon Sleep Support After Drinking Text Block Row Icon Helps Break Down Alcohol'…" at bounding box center [868, 543] width 269 height 27
click at [738, 111] on div "Text Block don't let alcohol ruin your sleep Heading Clearing alcohol’s toxins …" at bounding box center [868, 297] width 269 height 465
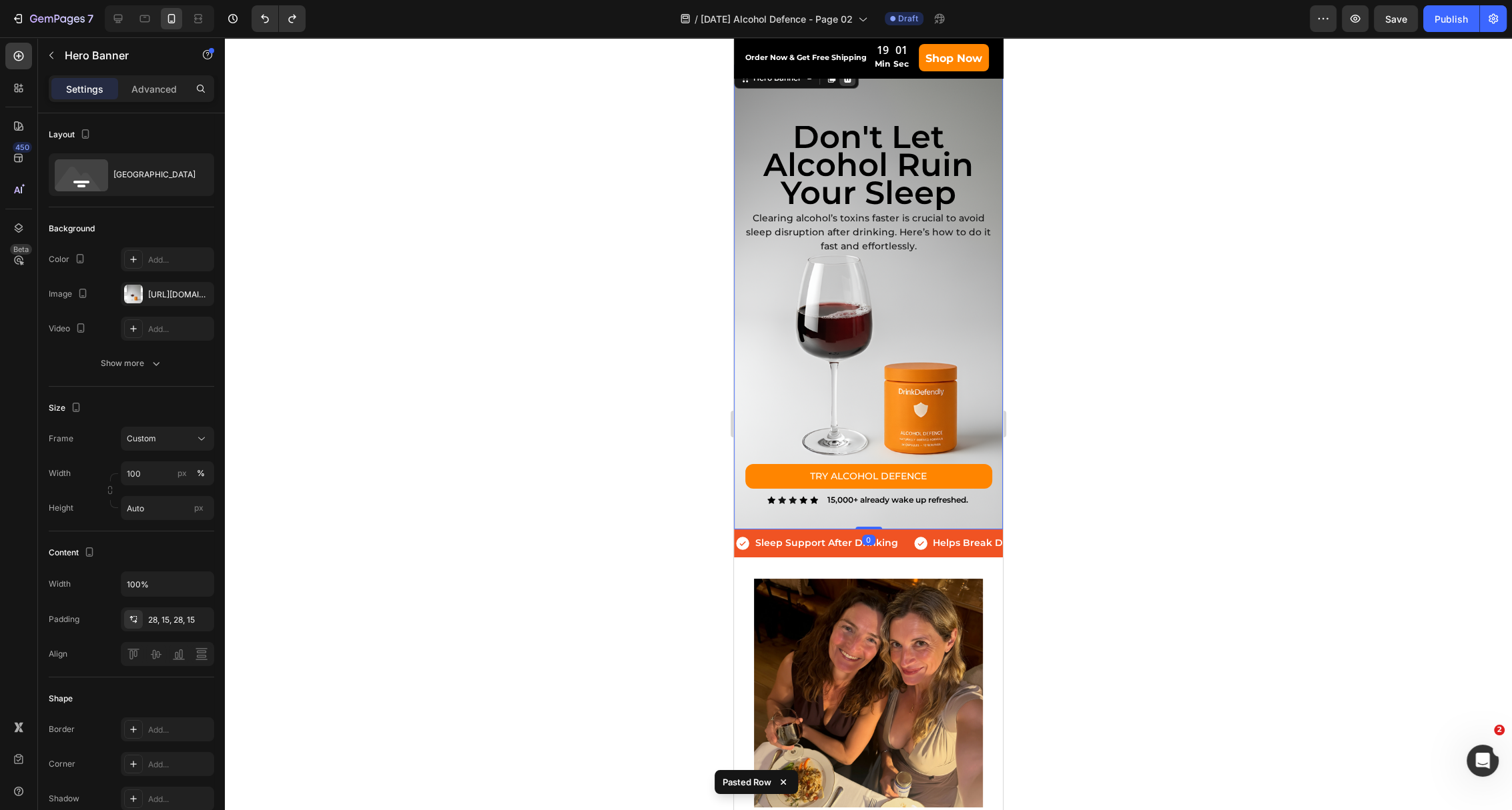
click at [847, 82] on icon at bounding box center [848, 78] width 9 height 9
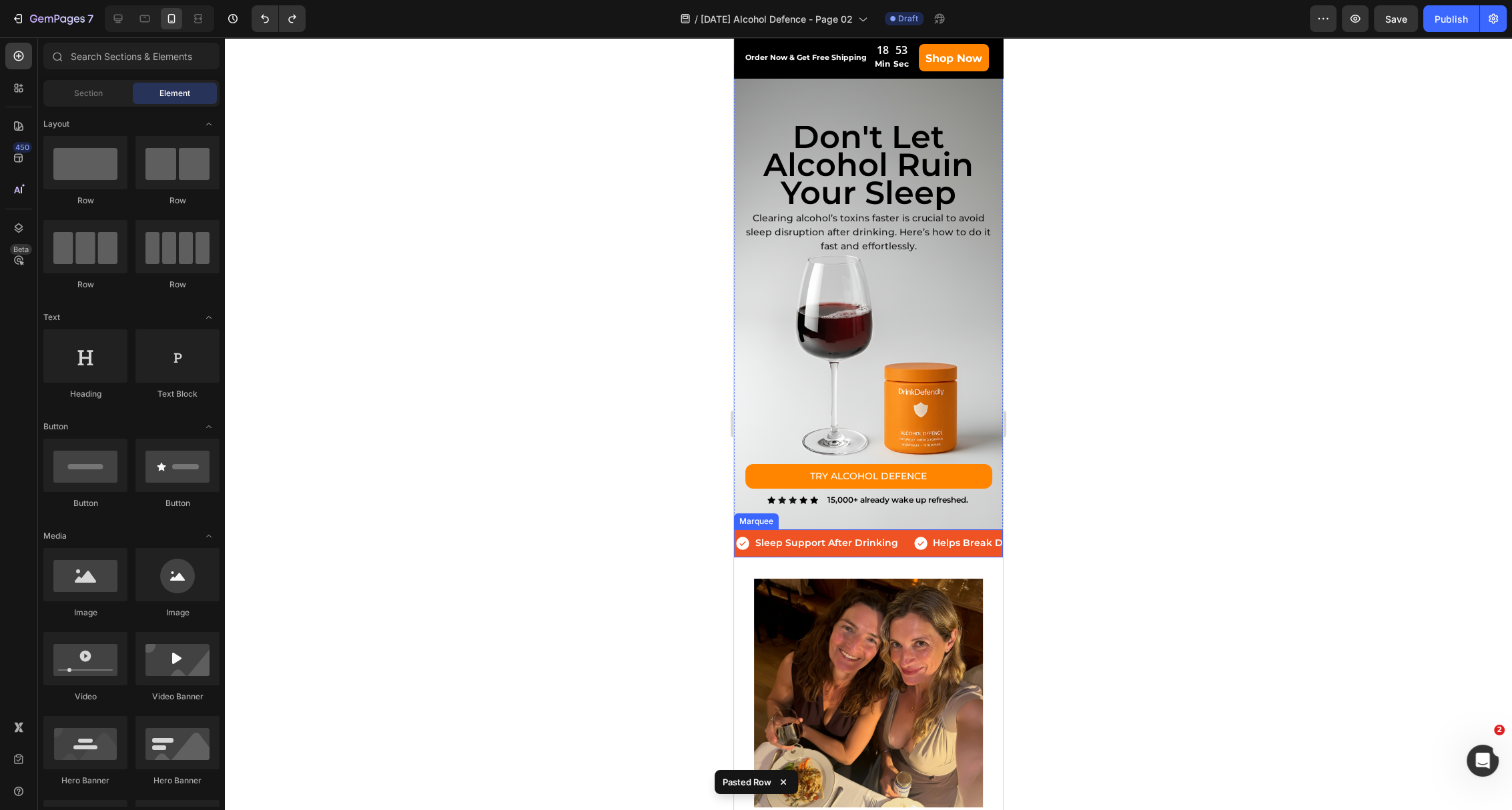
click at [782, 531] on div "Icon Sleep Support After Drinking Text Block Row Icon Helps Break Down Alcohol'…" at bounding box center [868, 543] width 269 height 27
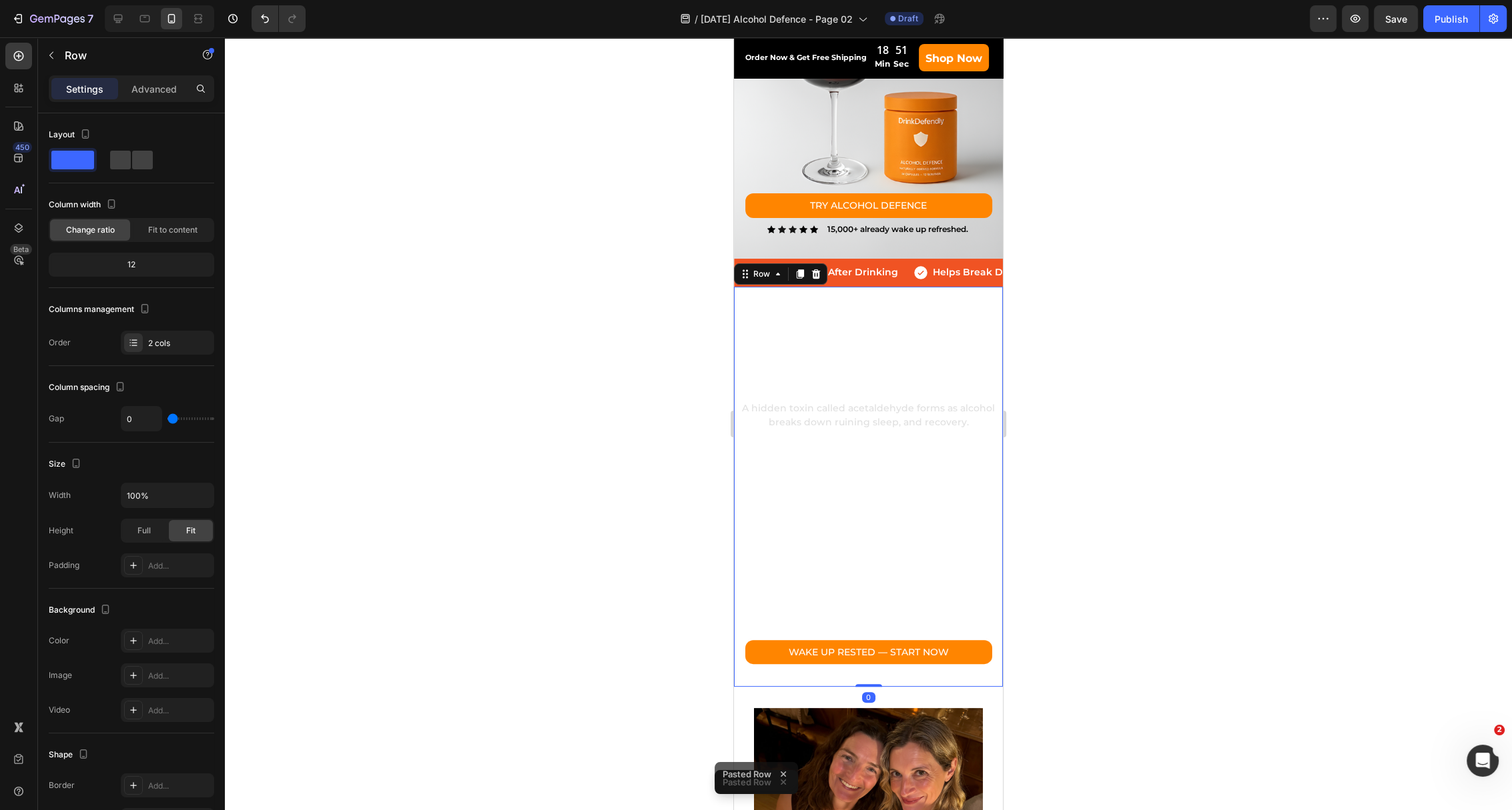
scroll to position [206, 0]
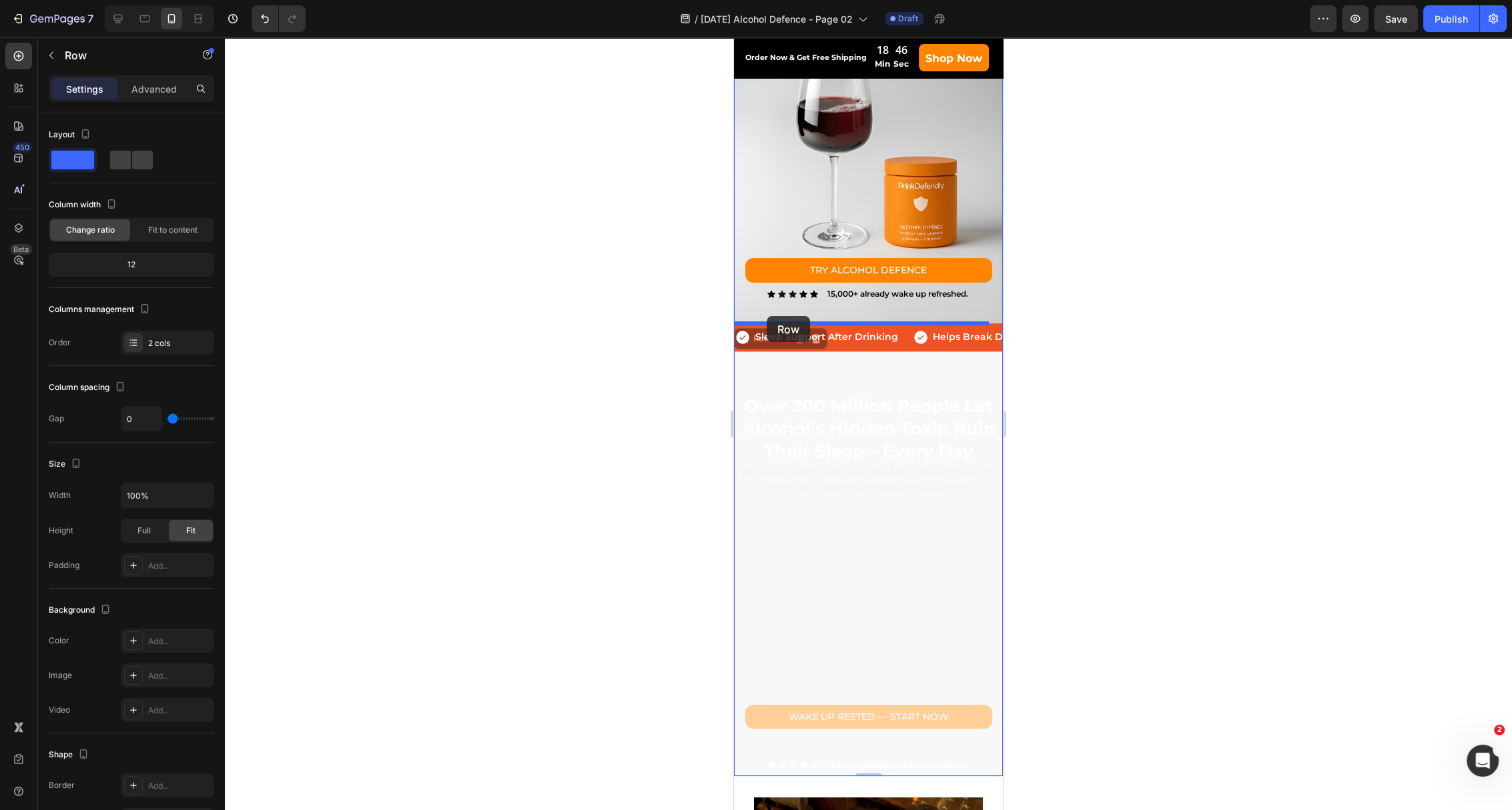
drag, startPoint x: 740, startPoint y: 368, endPoint x: 766, endPoint y: 316, distance: 58.1
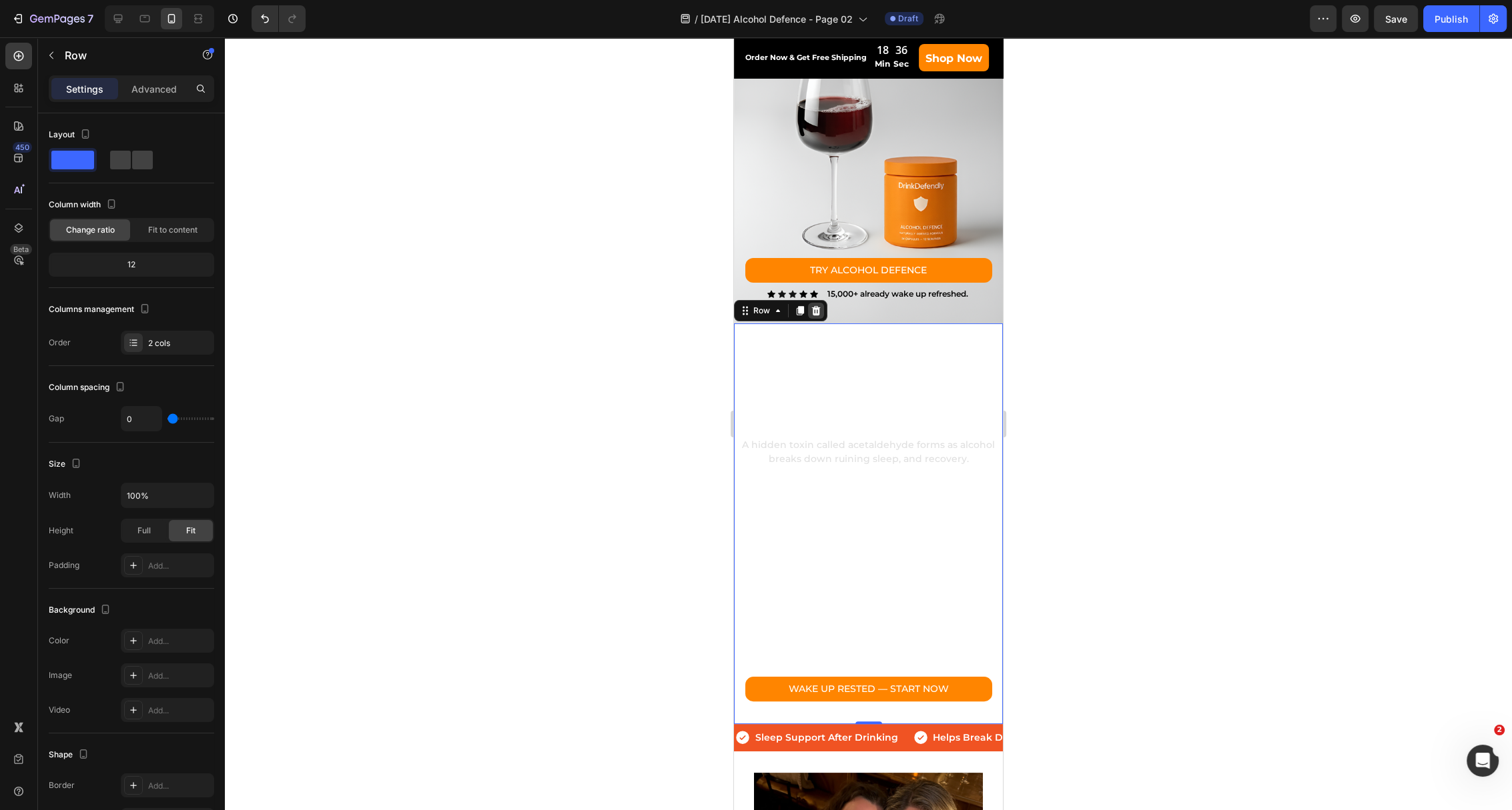
click at [817, 315] on icon at bounding box center [815, 311] width 11 height 11
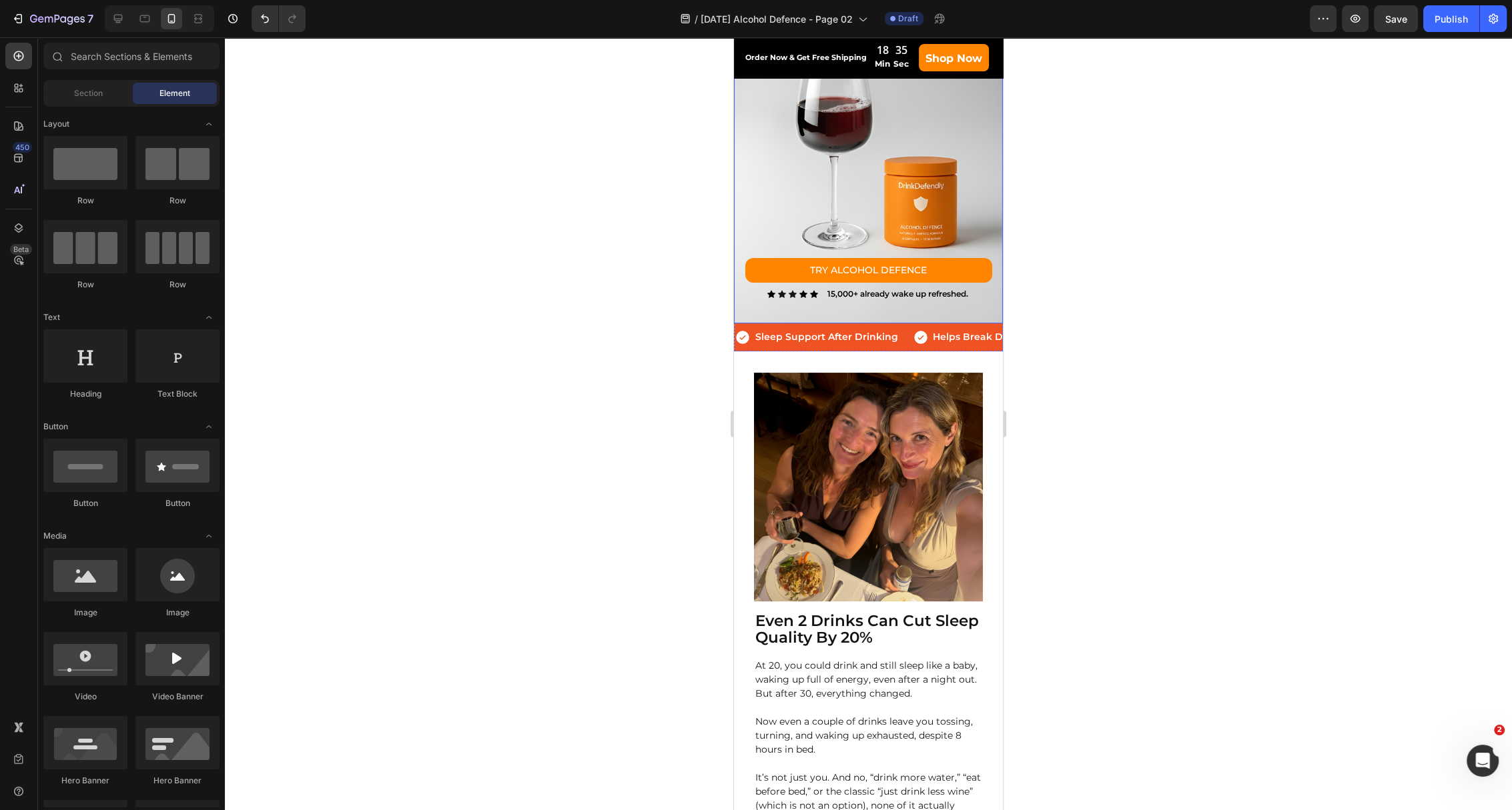
click at [820, 320] on div "Text Block don't let alcohol ruin your sleep Heading Clearing alcohol’s toxins …" at bounding box center [868, 91] width 269 height 465
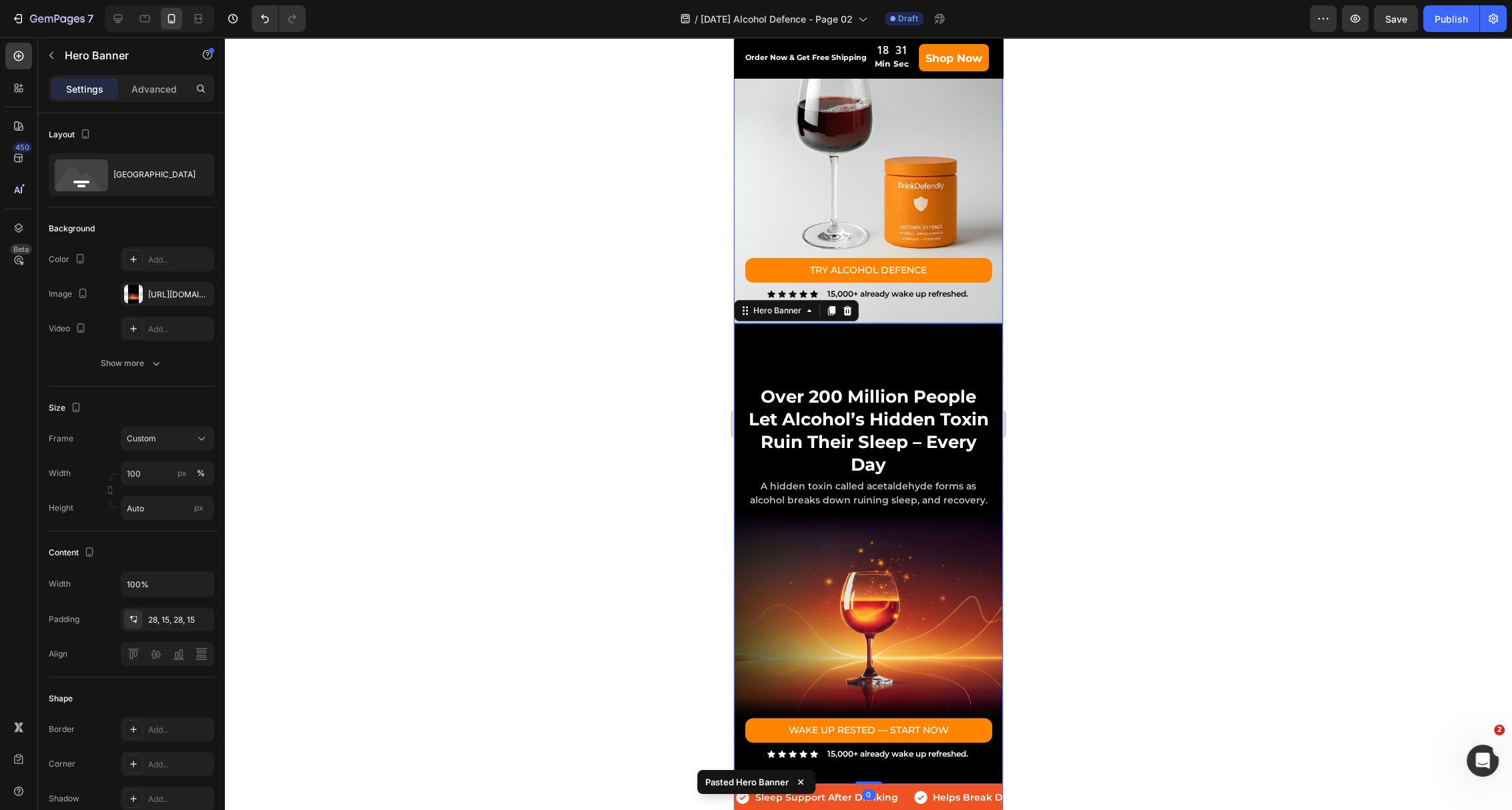
click at [741, 212] on div "Text Block don't let alcohol ruin your sleep Heading Clearing alcohol’s toxins …" at bounding box center [868, 91] width 269 height 465
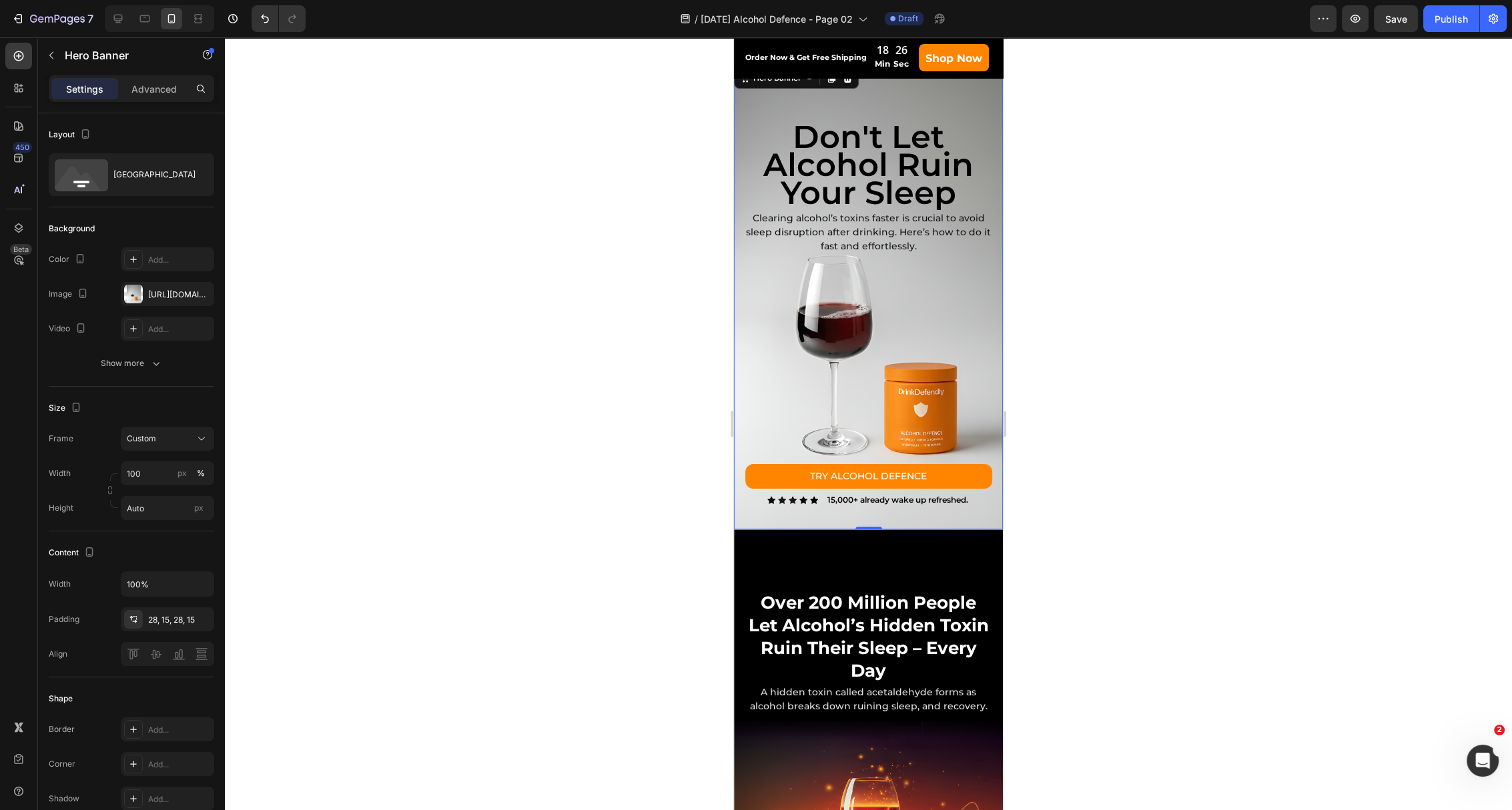
click at [735, 179] on div "Text Block don't let alcohol ruin your sleep Heading Clearing alcohol’s toxins …" at bounding box center [868, 297] width 269 height 465
click at [849, 82] on icon at bounding box center [848, 78] width 9 height 9
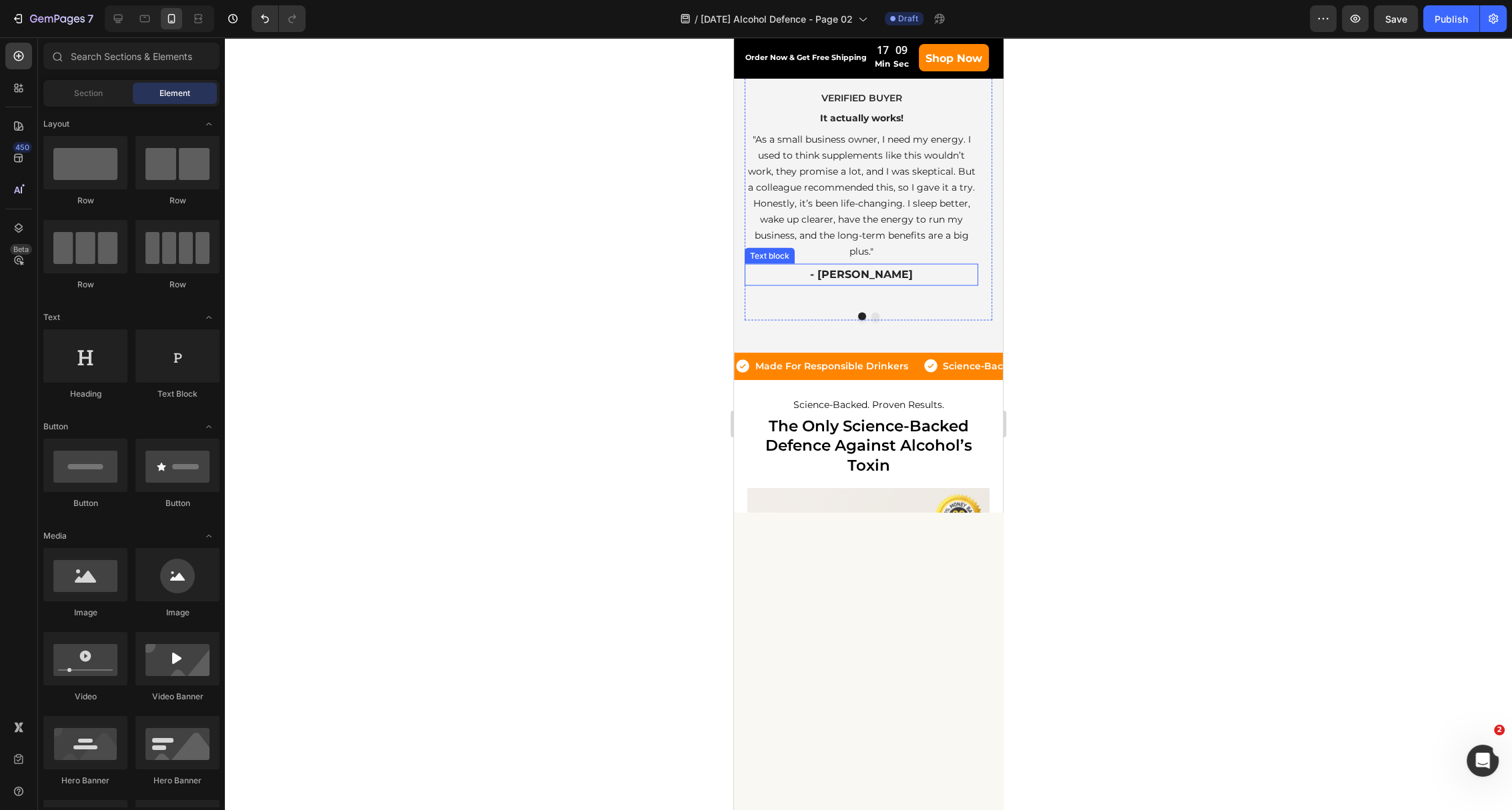
scroll to position [3556, 0]
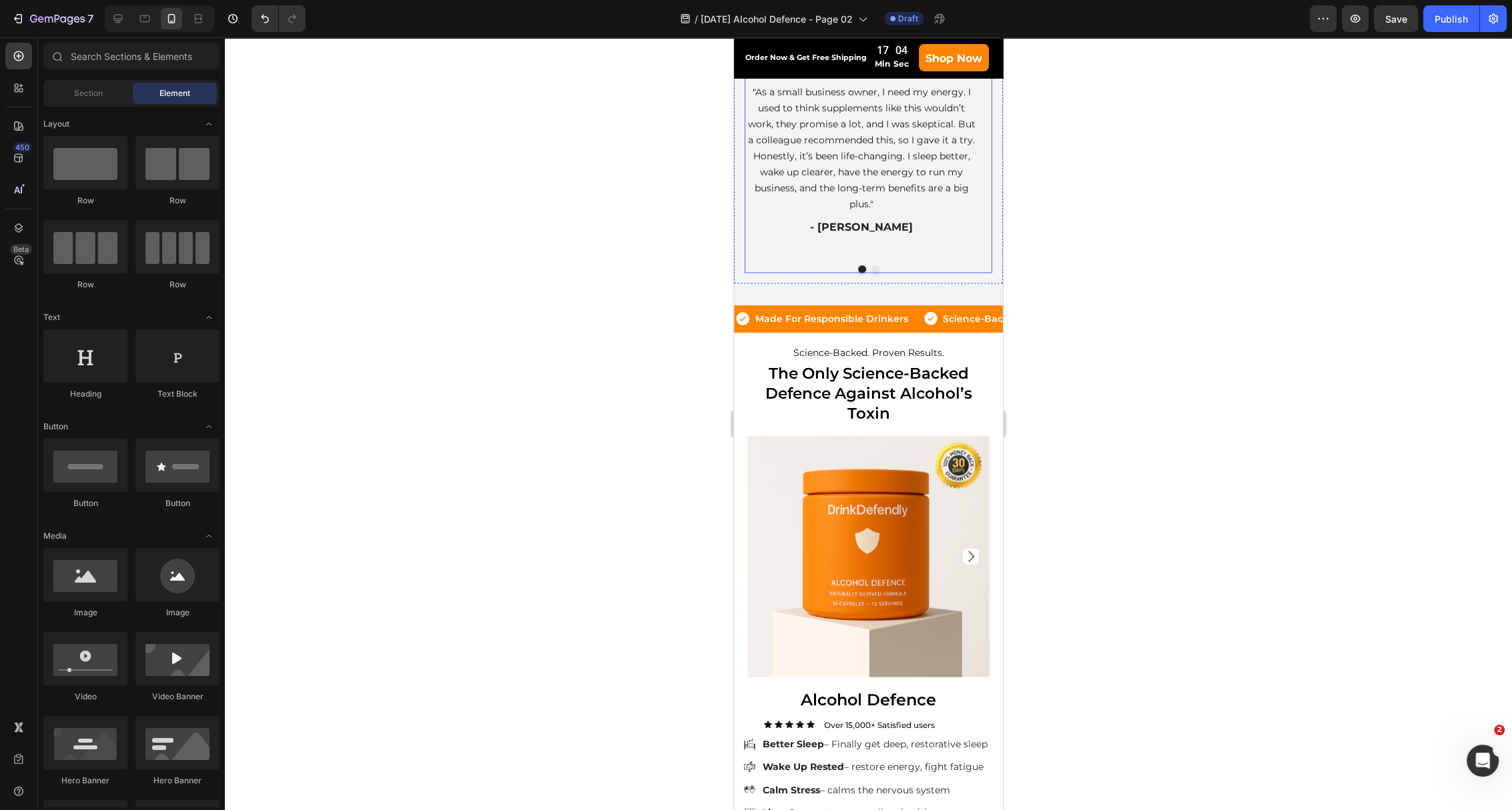
click at [871, 273] on button "Dot" at bounding box center [875, 269] width 8 height 8
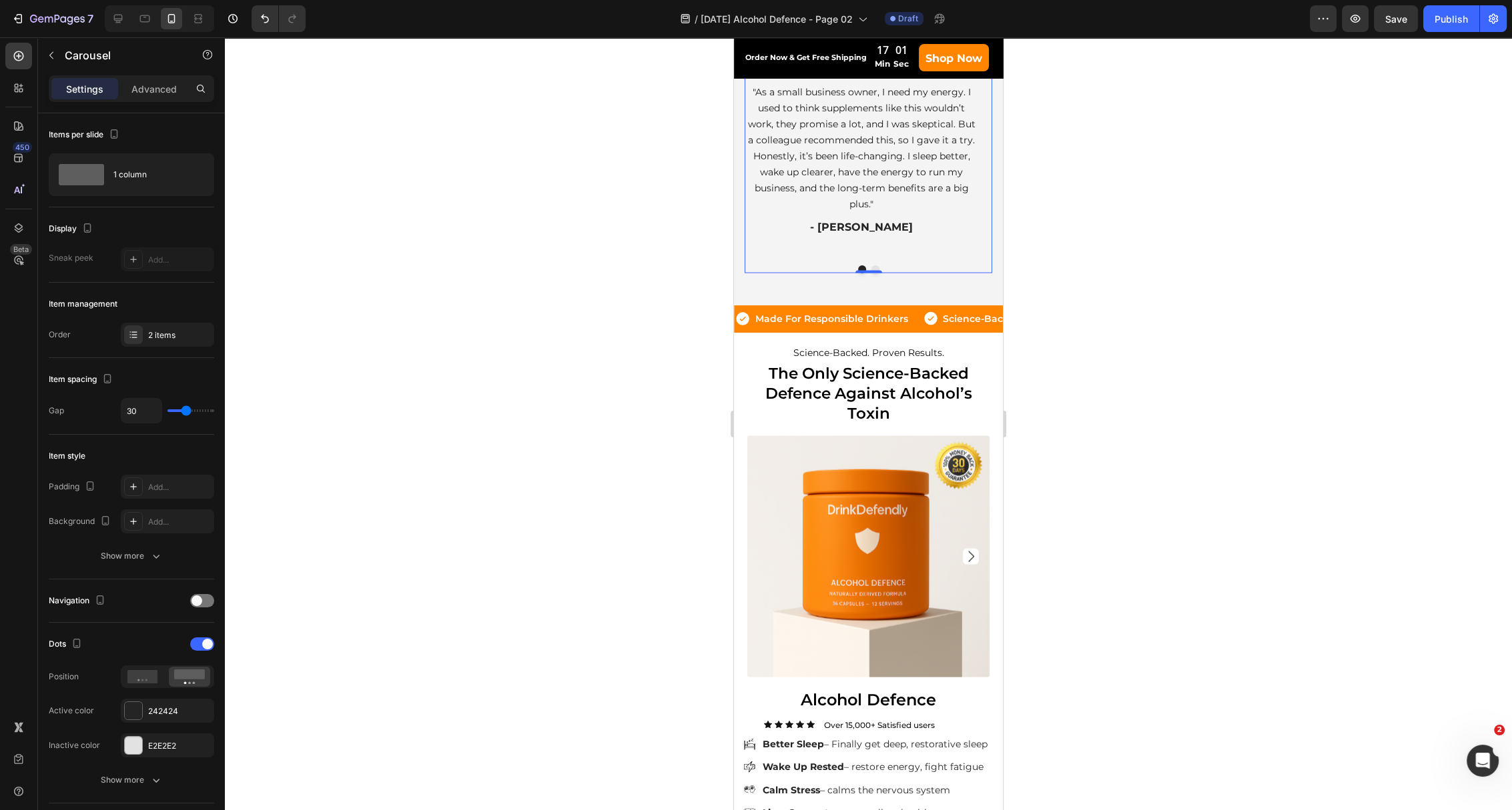
click at [871, 273] on div at bounding box center [868, 269] width 247 height 8
click at [871, 273] on button "Dot" at bounding box center [875, 269] width 8 height 8
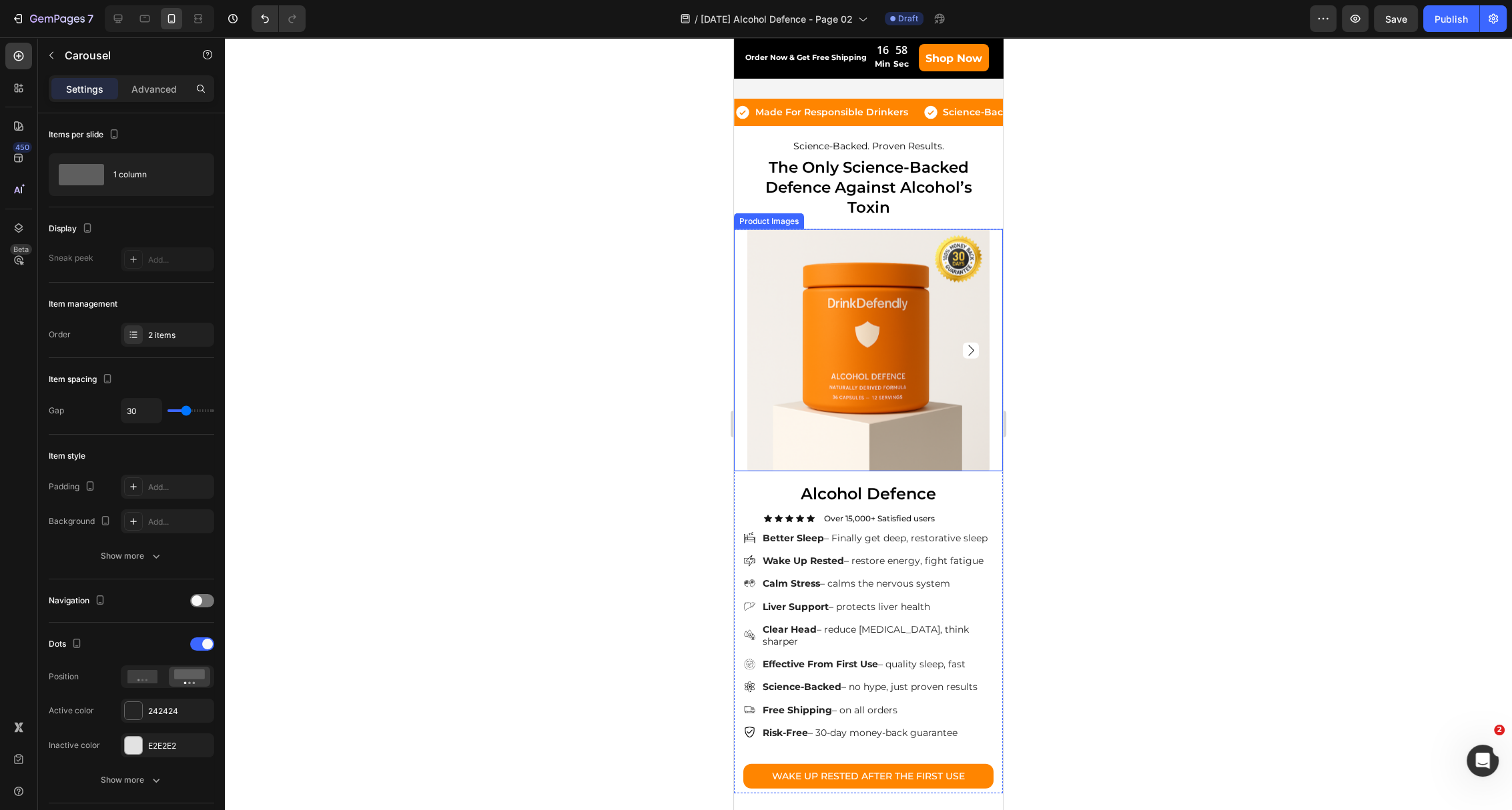
scroll to position [4001, 0]
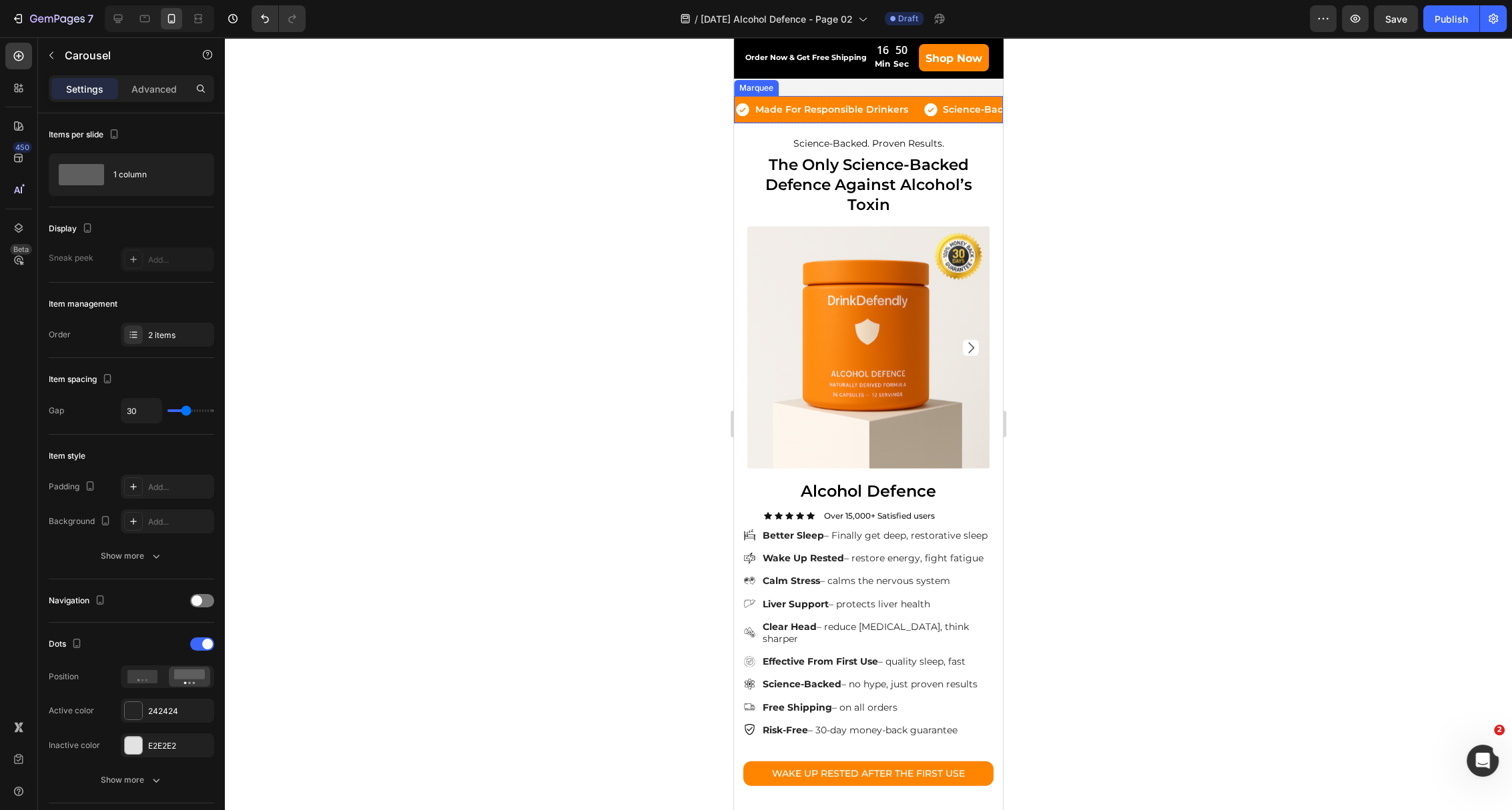
click at [759, 123] on div "Icon Made For Responsible Drinkers Text Block Row Icon Science-Backed Text Bloc…" at bounding box center [868, 110] width 269 height 27
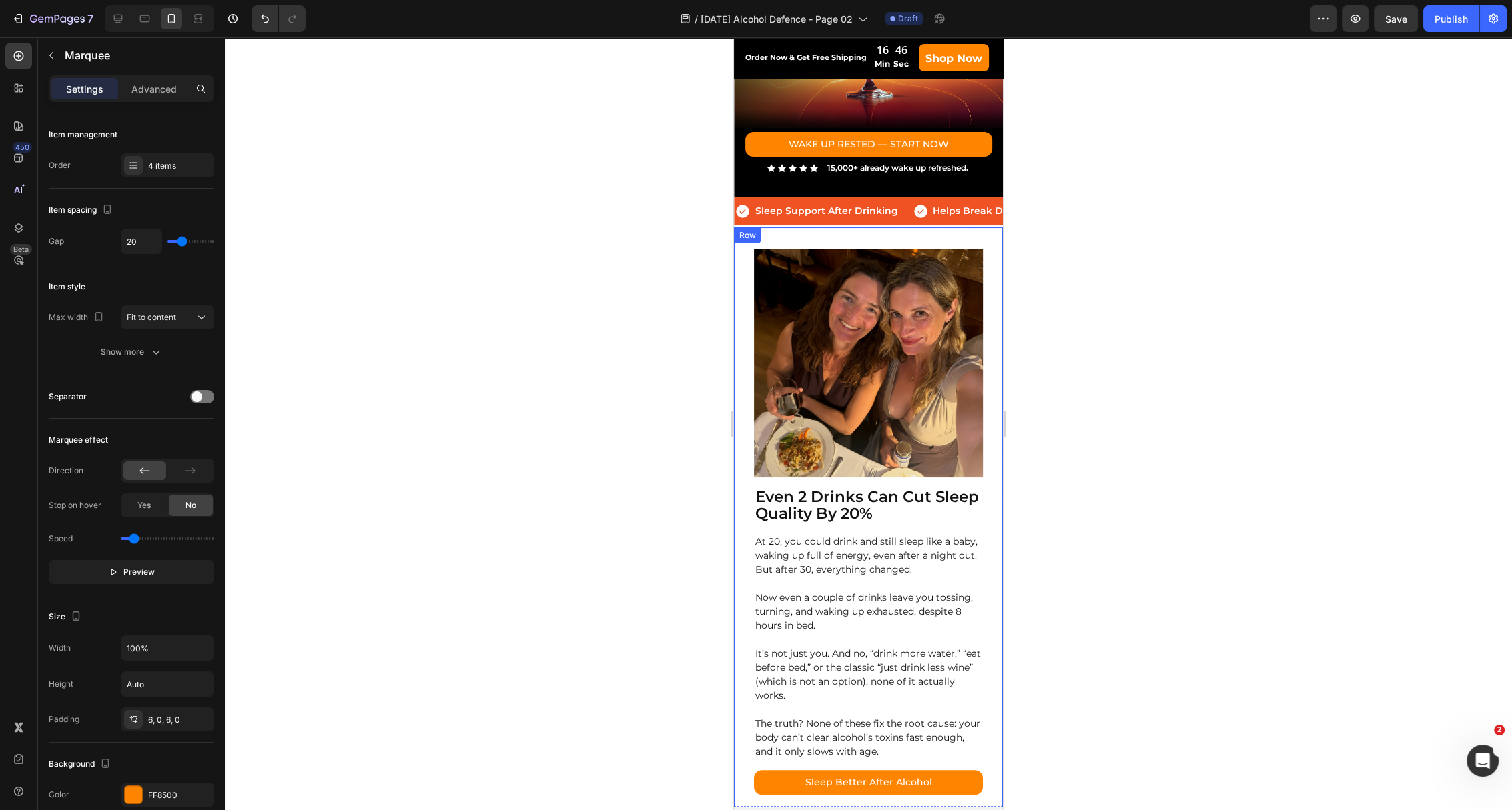
scroll to position [0, 0]
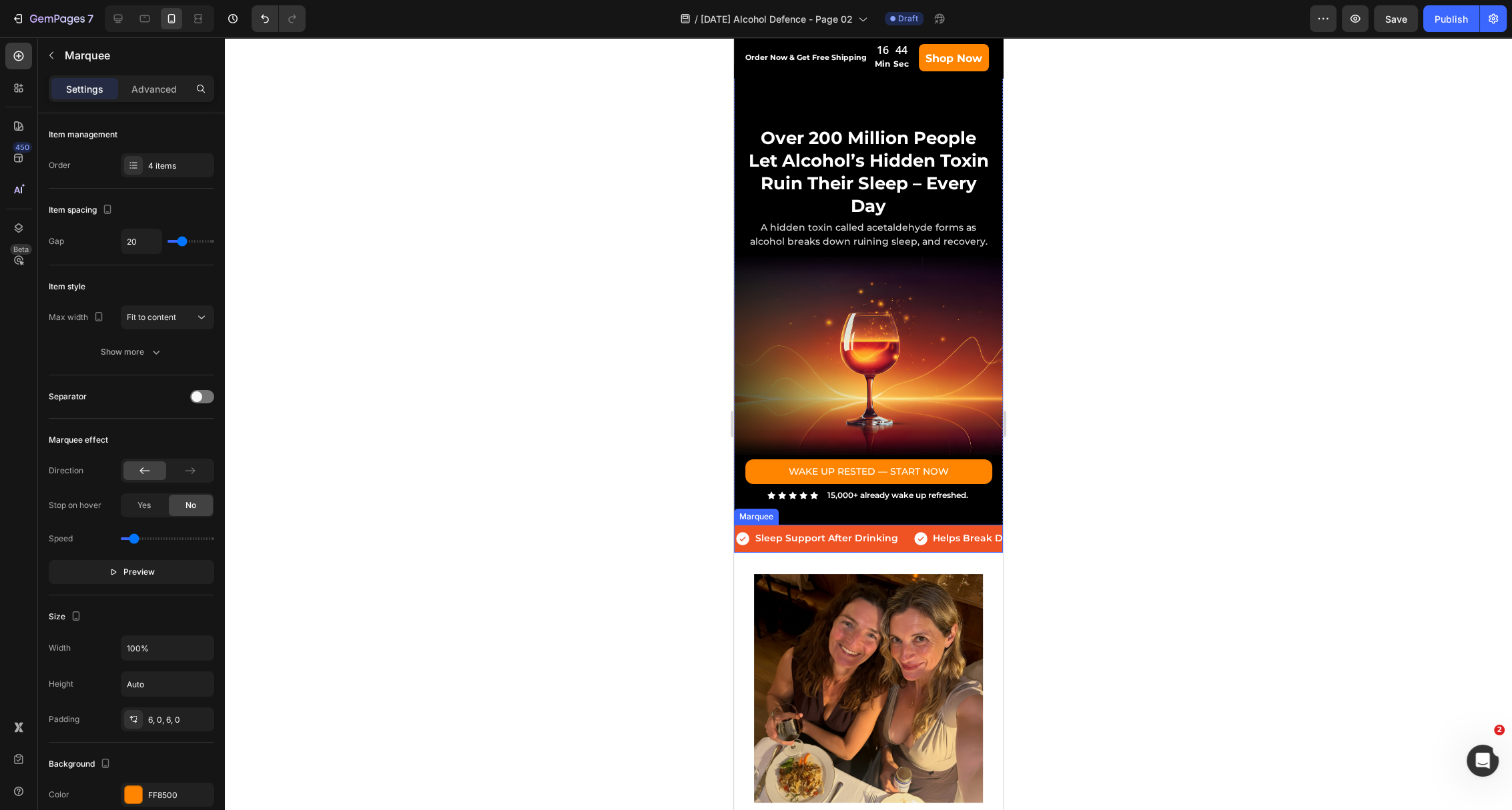
click at [776, 551] on div "Icon Sleep Support After Drinking Text Block Row Icon Helps Break Down Alcohol'…" at bounding box center [868, 538] width 269 height 27
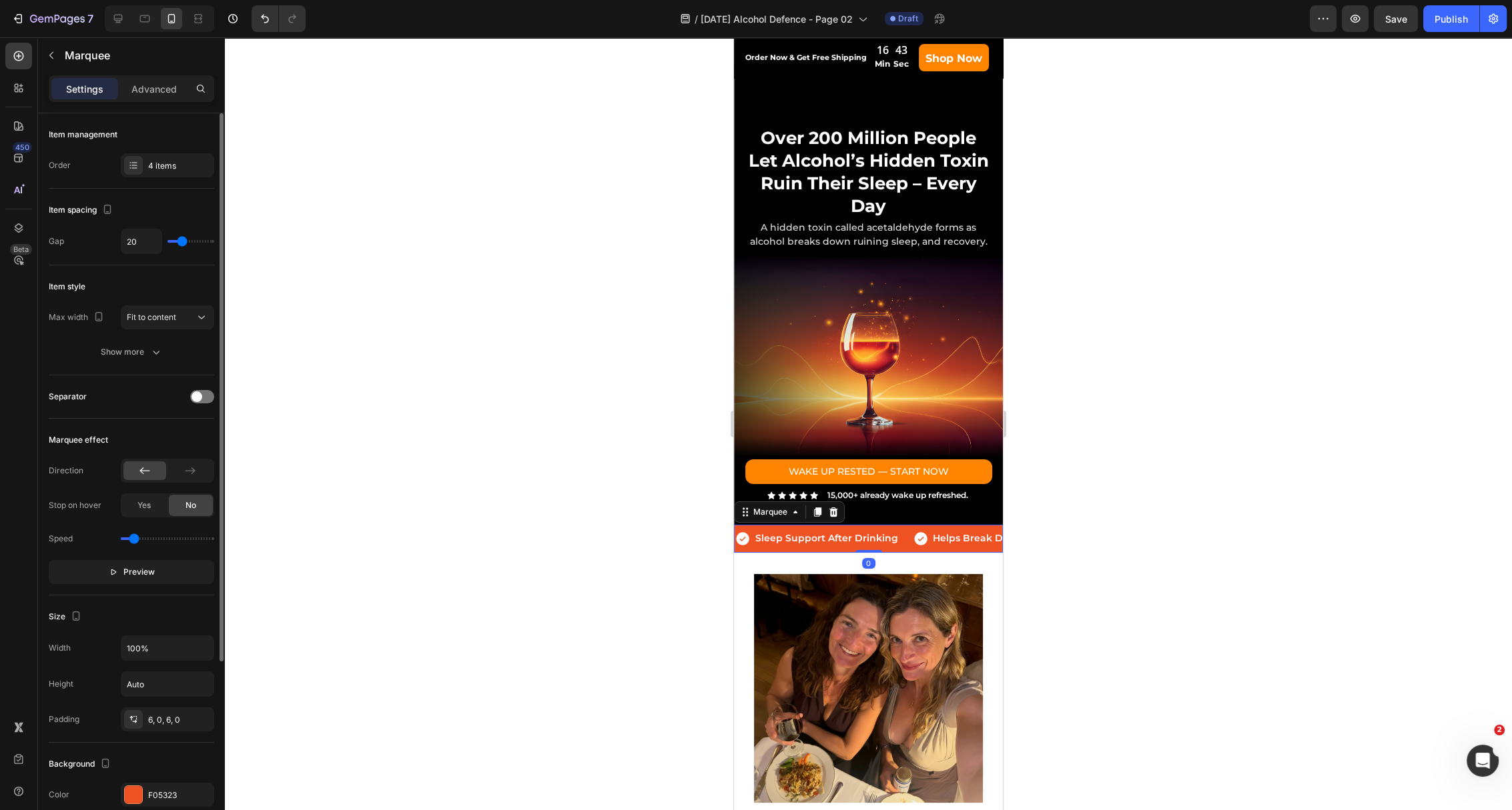
scroll to position [250, 0]
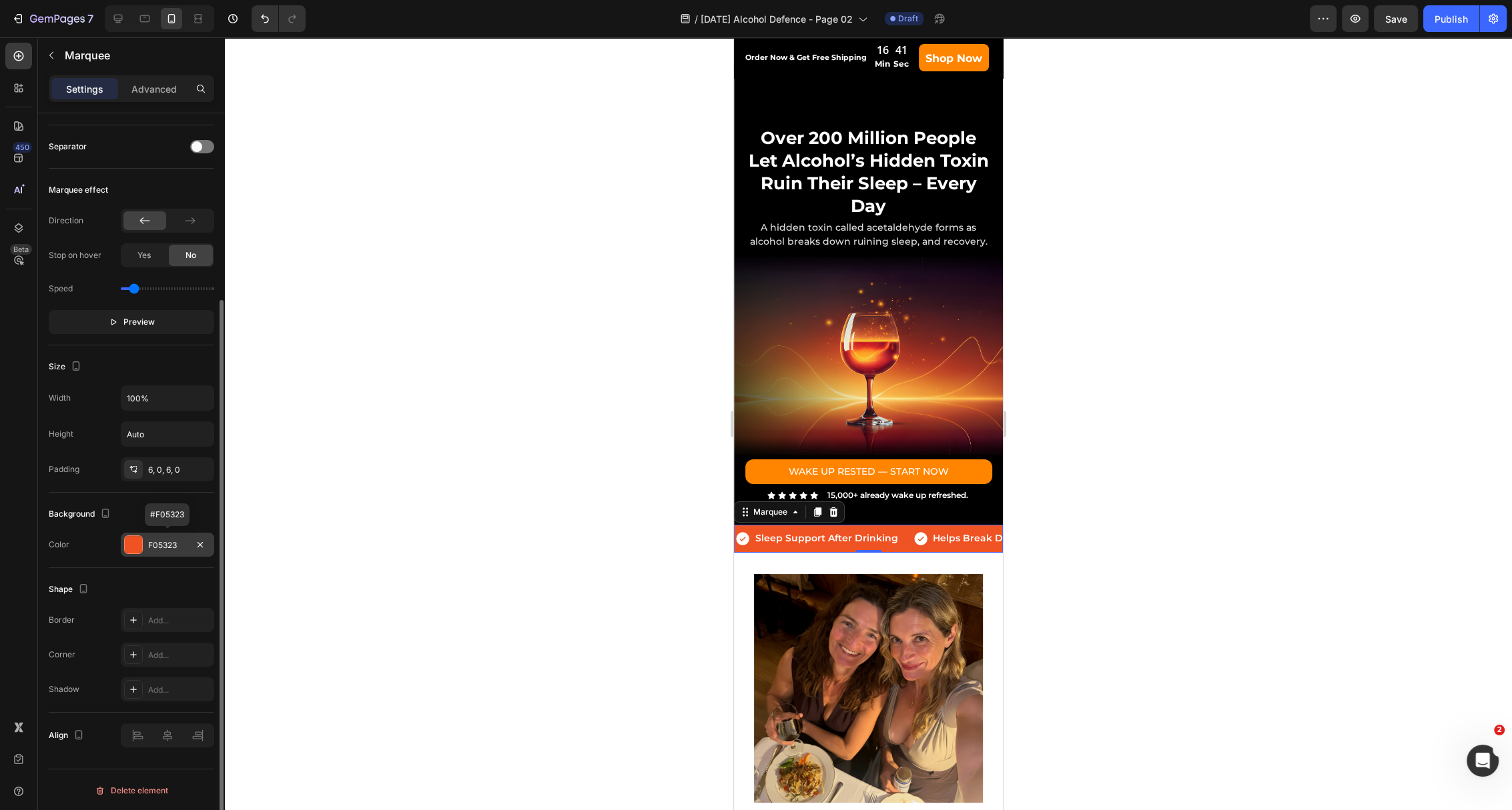
click at [162, 551] on div "F05323" at bounding box center [167, 544] width 94 height 24
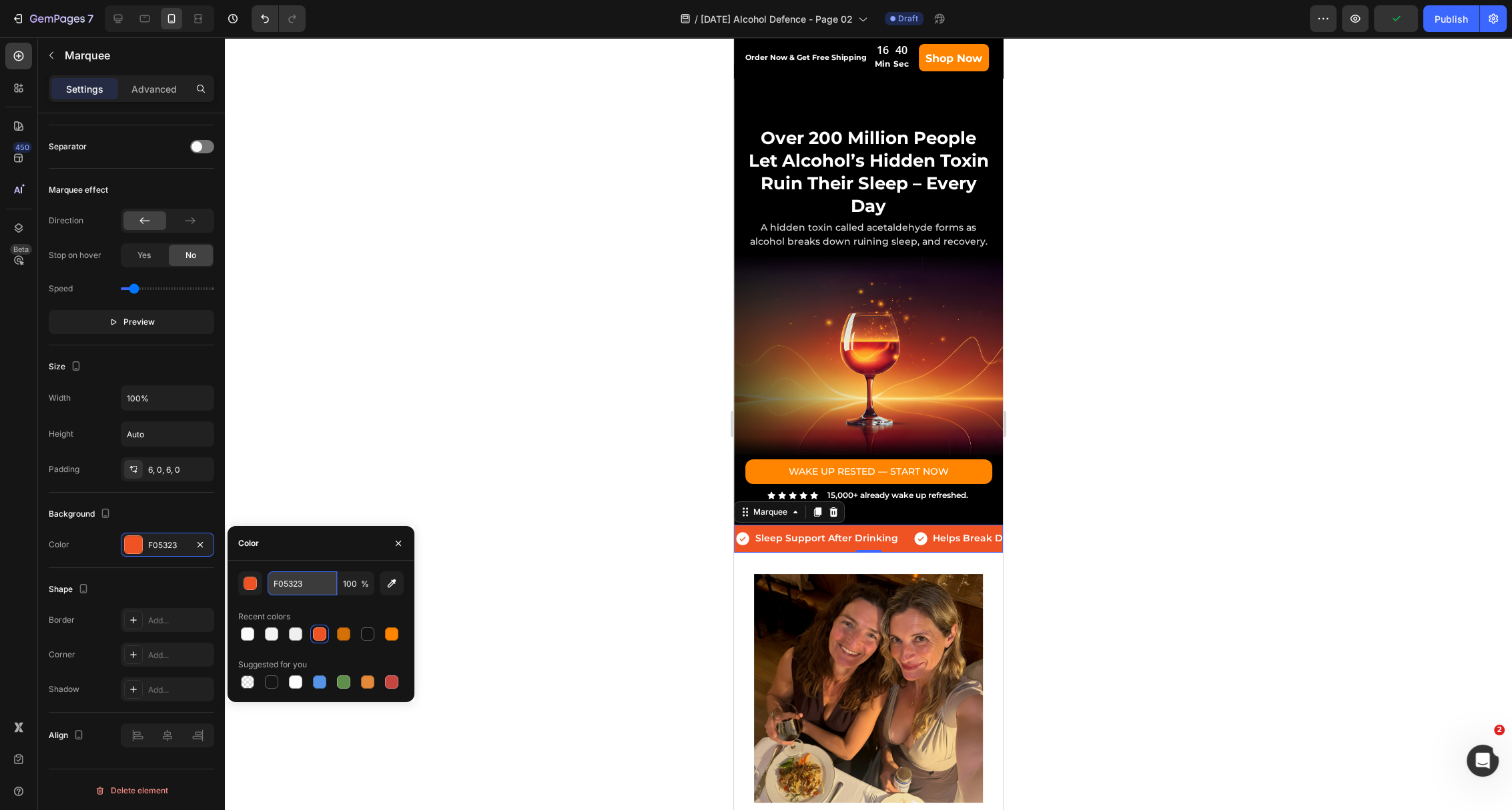
click at [295, 590] on input "F05323" at bounding box center [302, 583] width 69 height 24
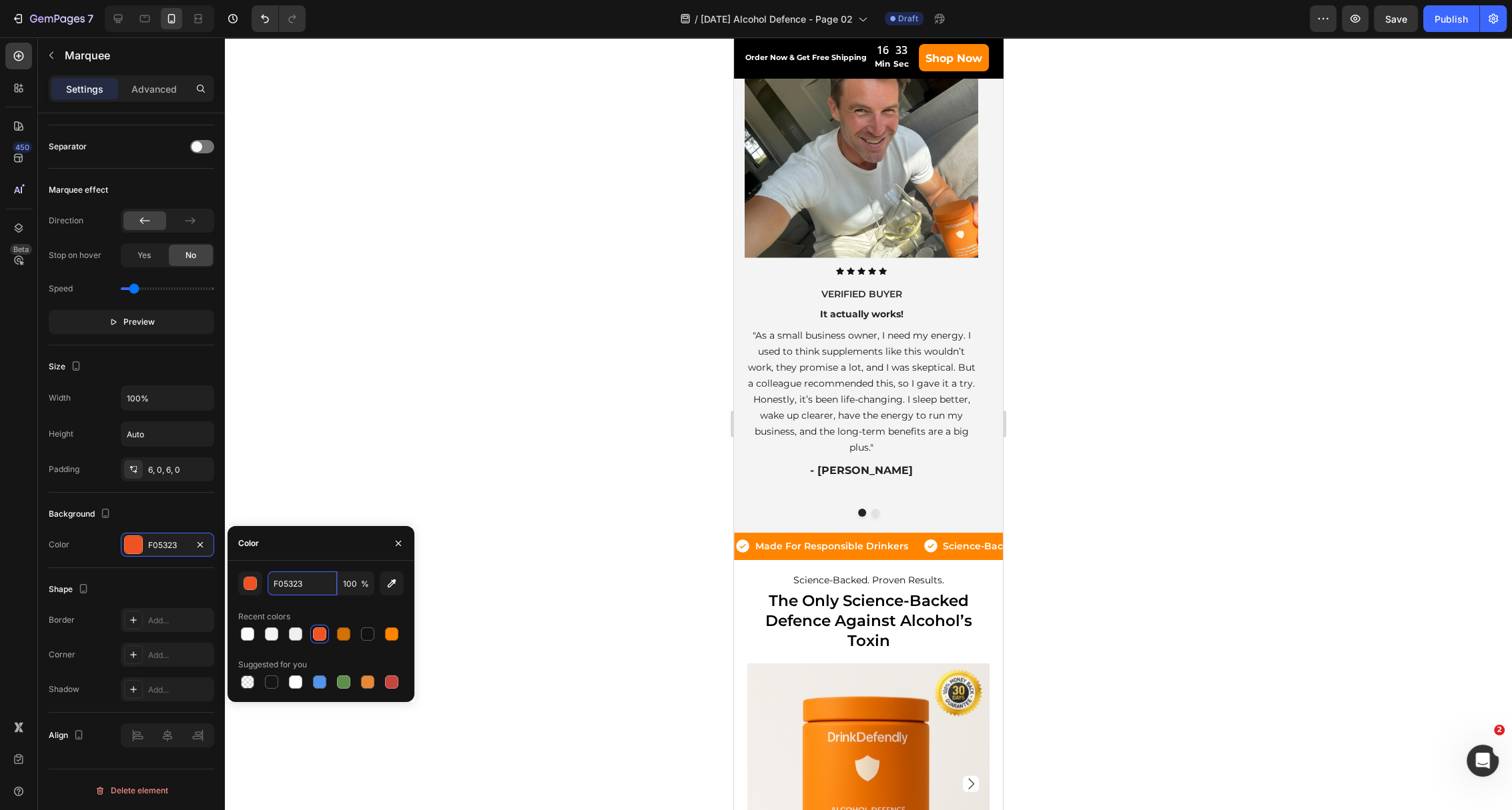
scroll to position [3912, 0]
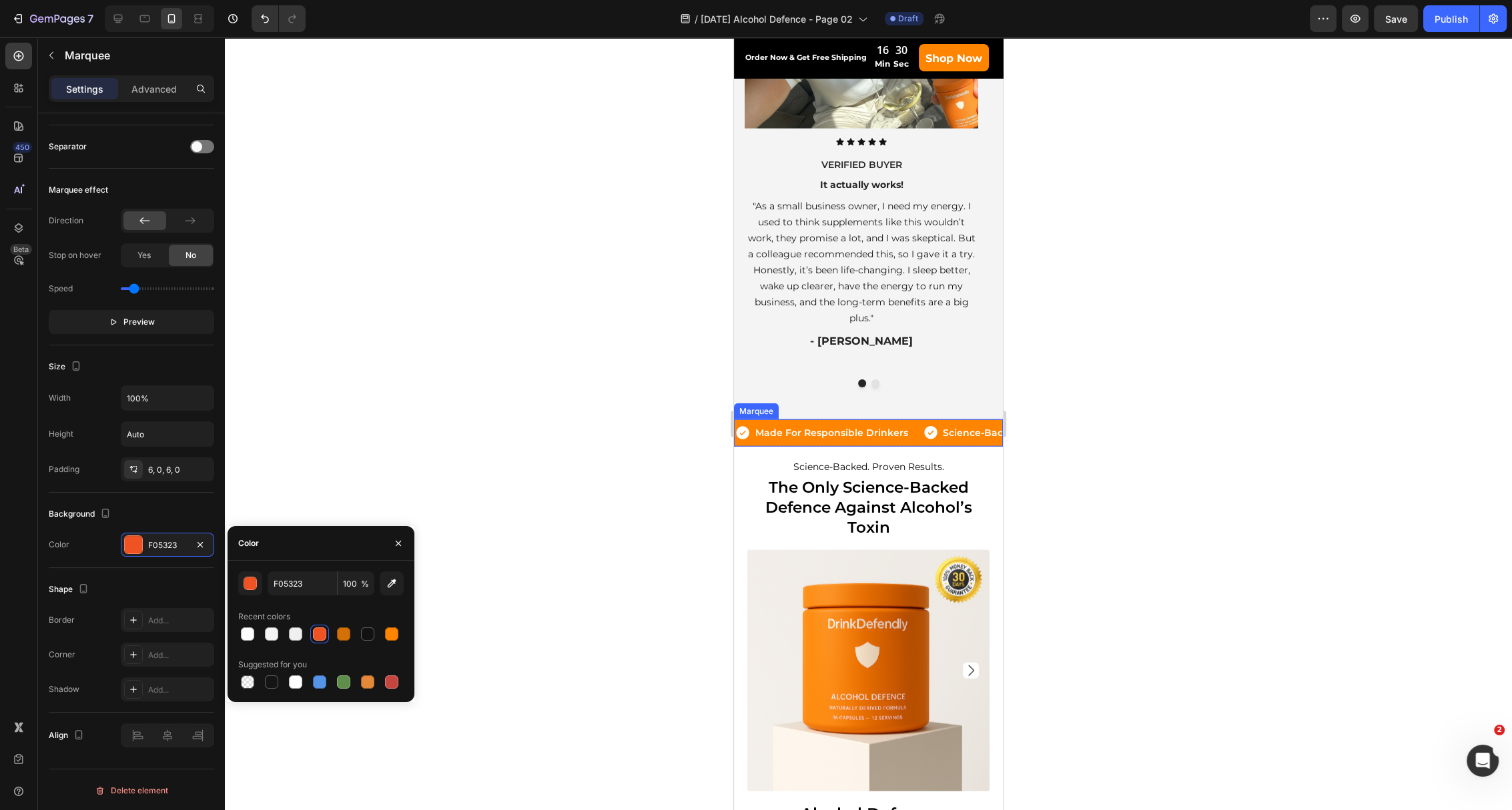
click at [759, 427] on div "Icon Made For Responsible Drinkers Text Block Row Icon Science-Backed Text Bloc…" at bounding box center [868, 433] width 269 height 27
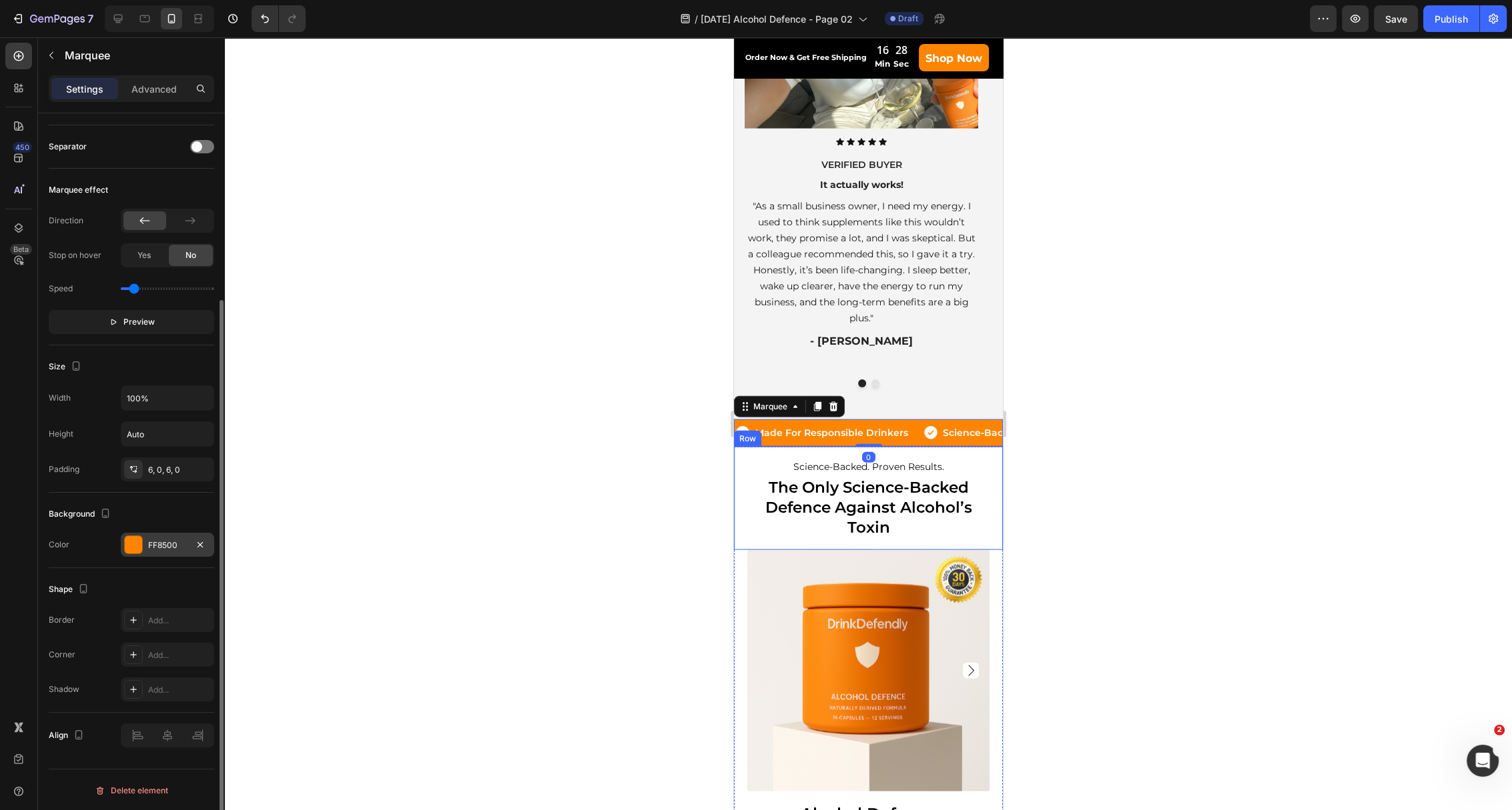
click at [166, 543] on div "FF8500" at bounding box center [167, 546] width 39 height 12
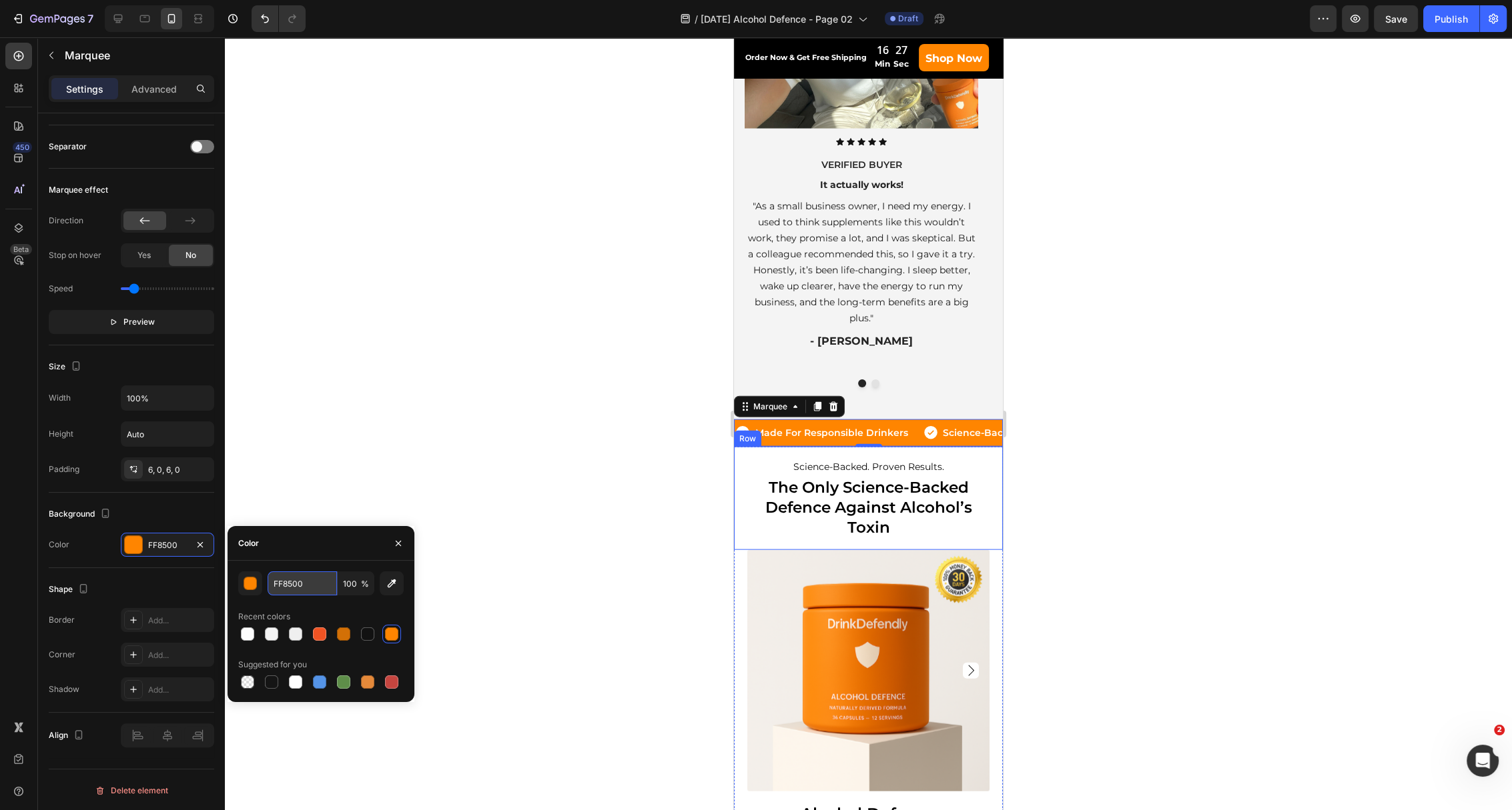
click at [288, 585] on input "FF8500" at bounding box center [302, 583] width 69 height 24
paste input "05323"
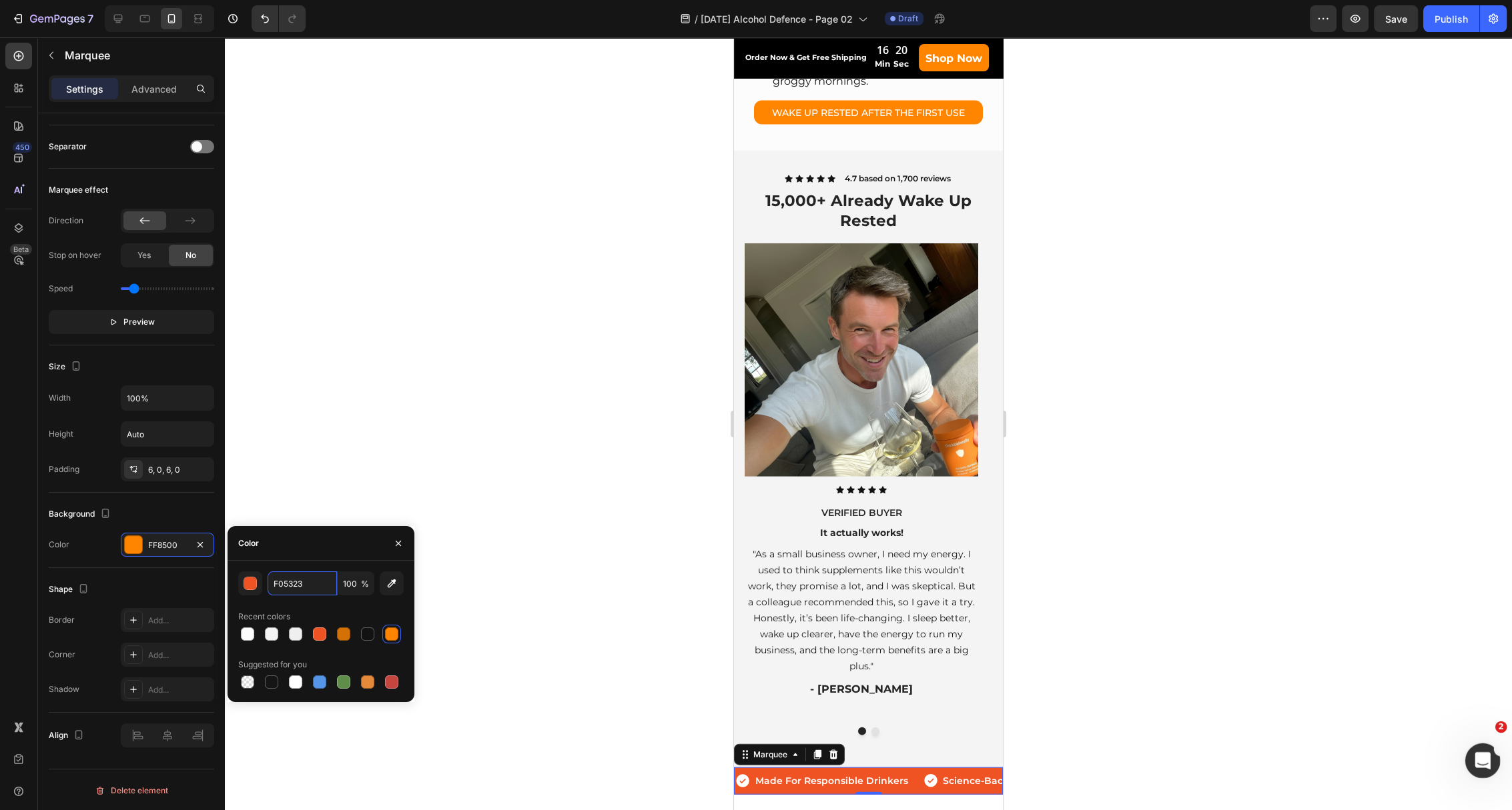
type input "F05323"
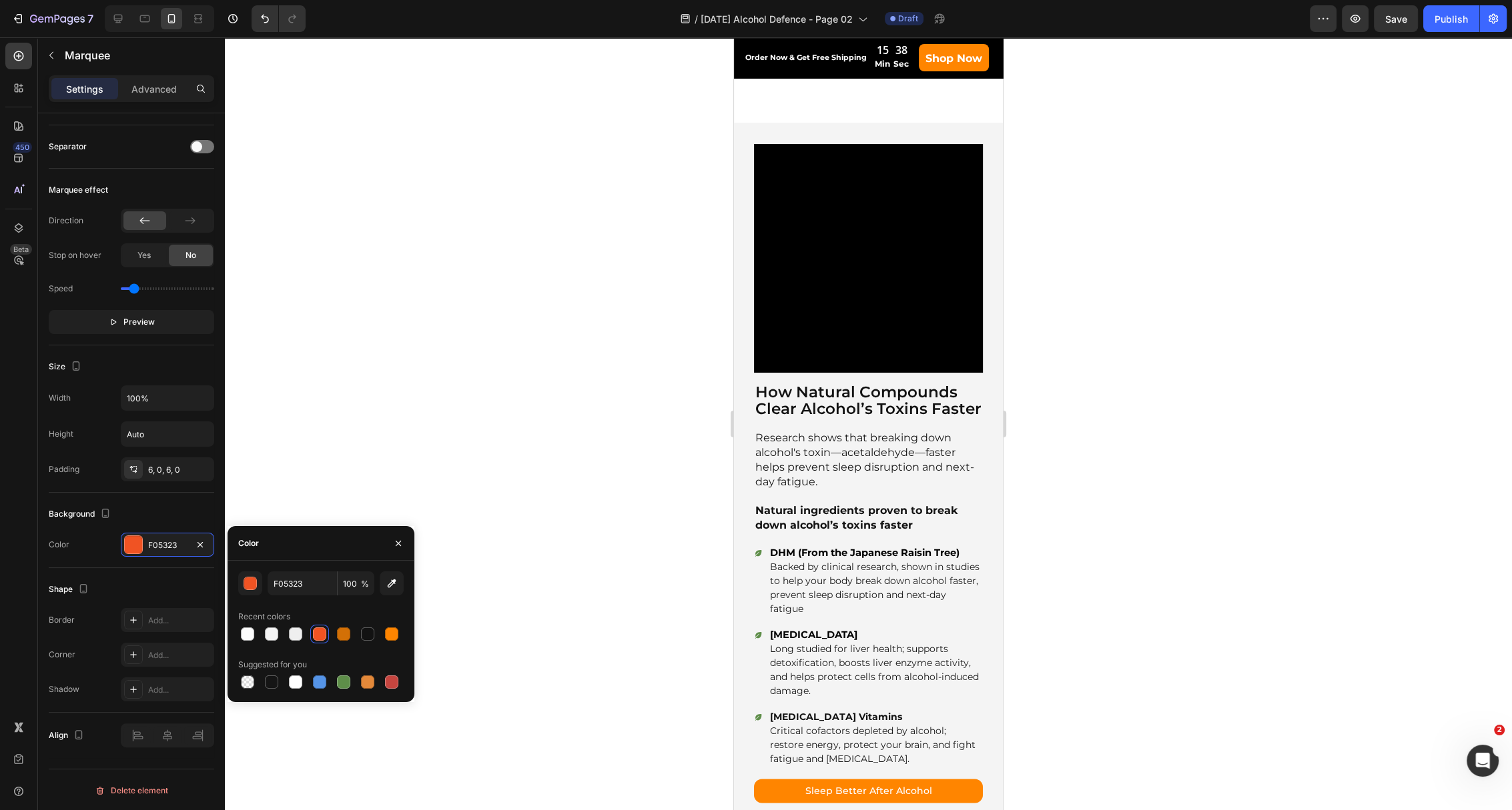
scroll to position [2667, 0]
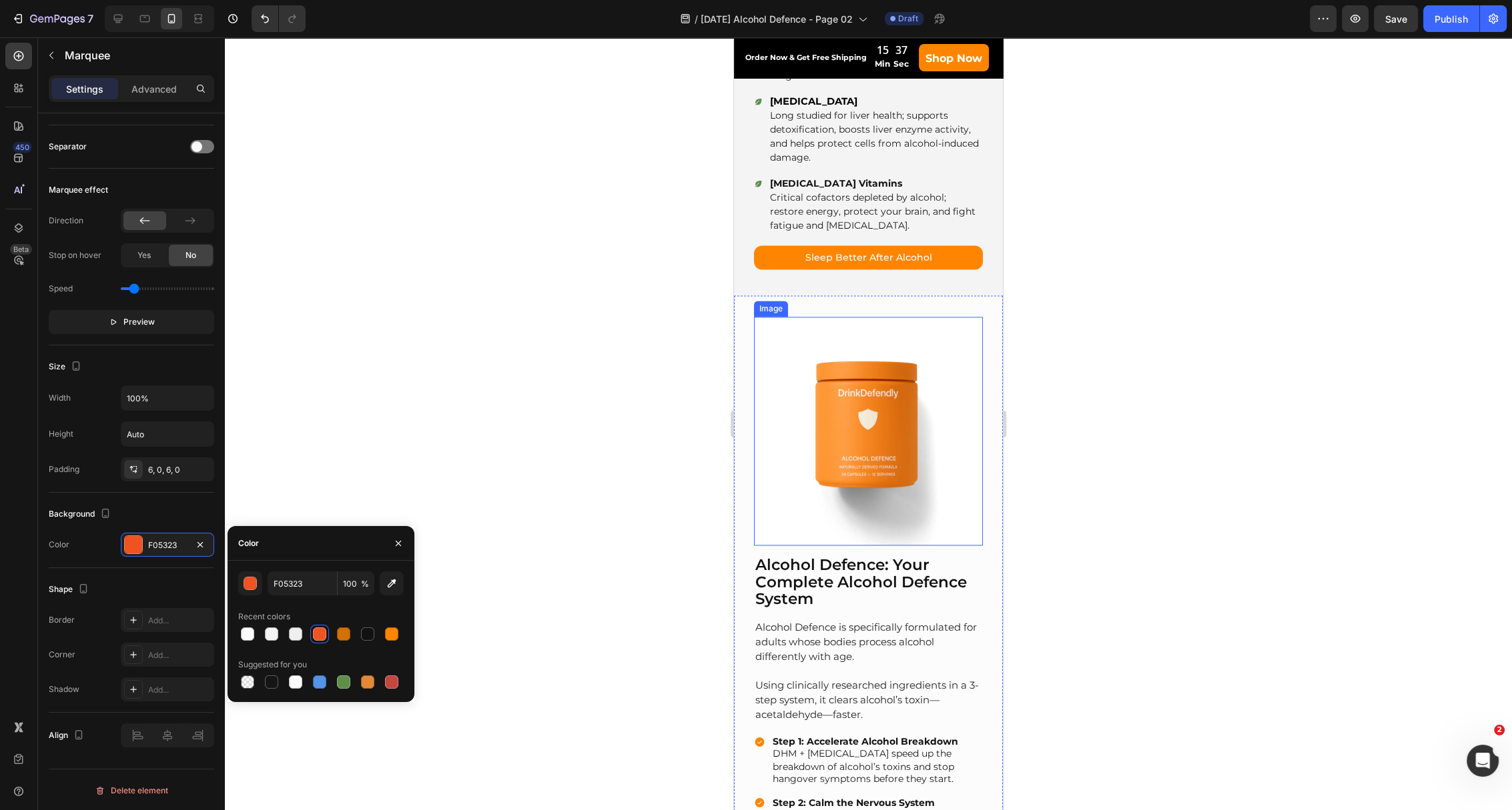
click at [867, 506] on img at bounding box center [868, 430] width 229 height 228
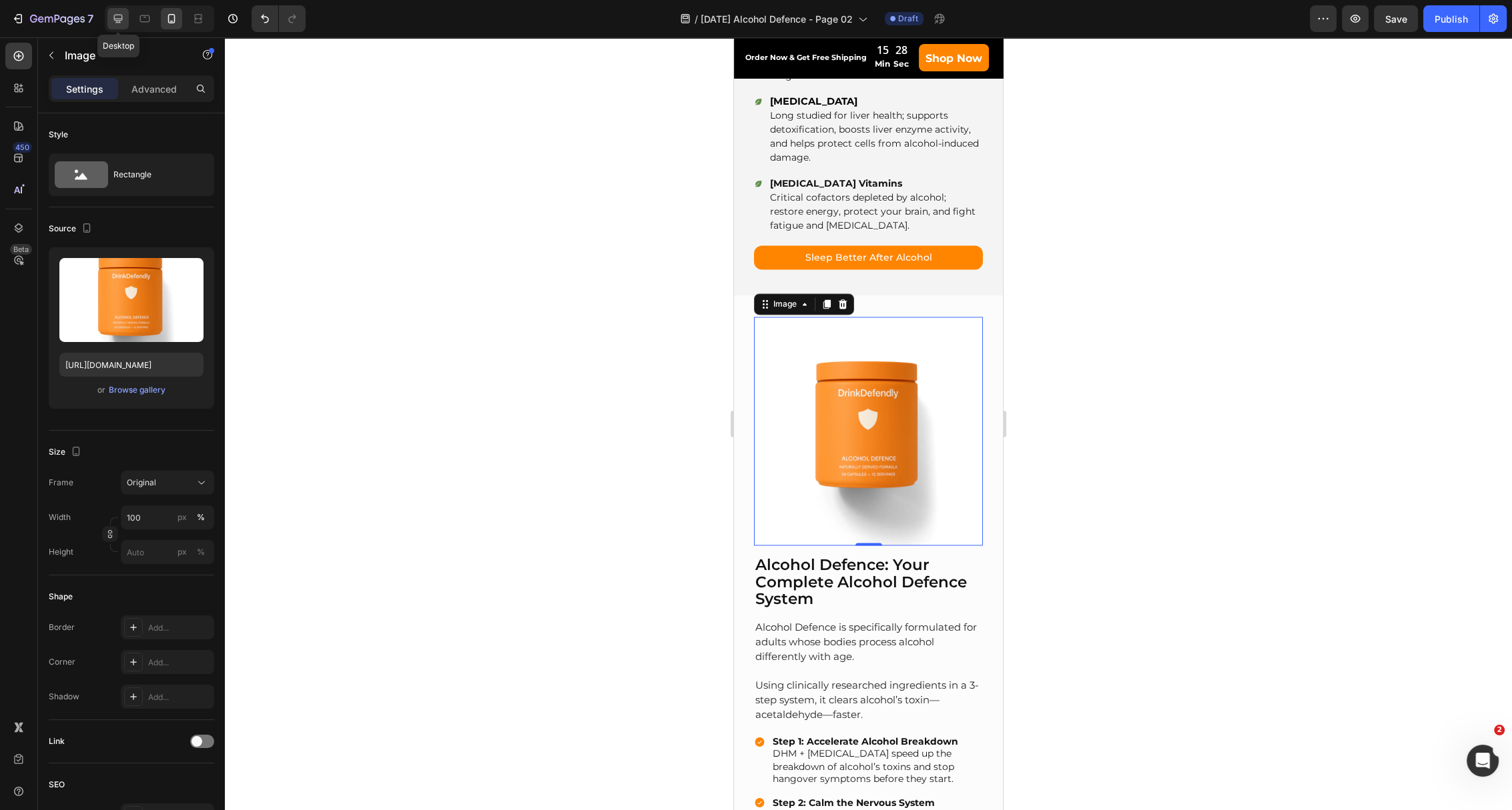
click at [112, 11] on div at bounding box center [118, 19] width 22 height 22
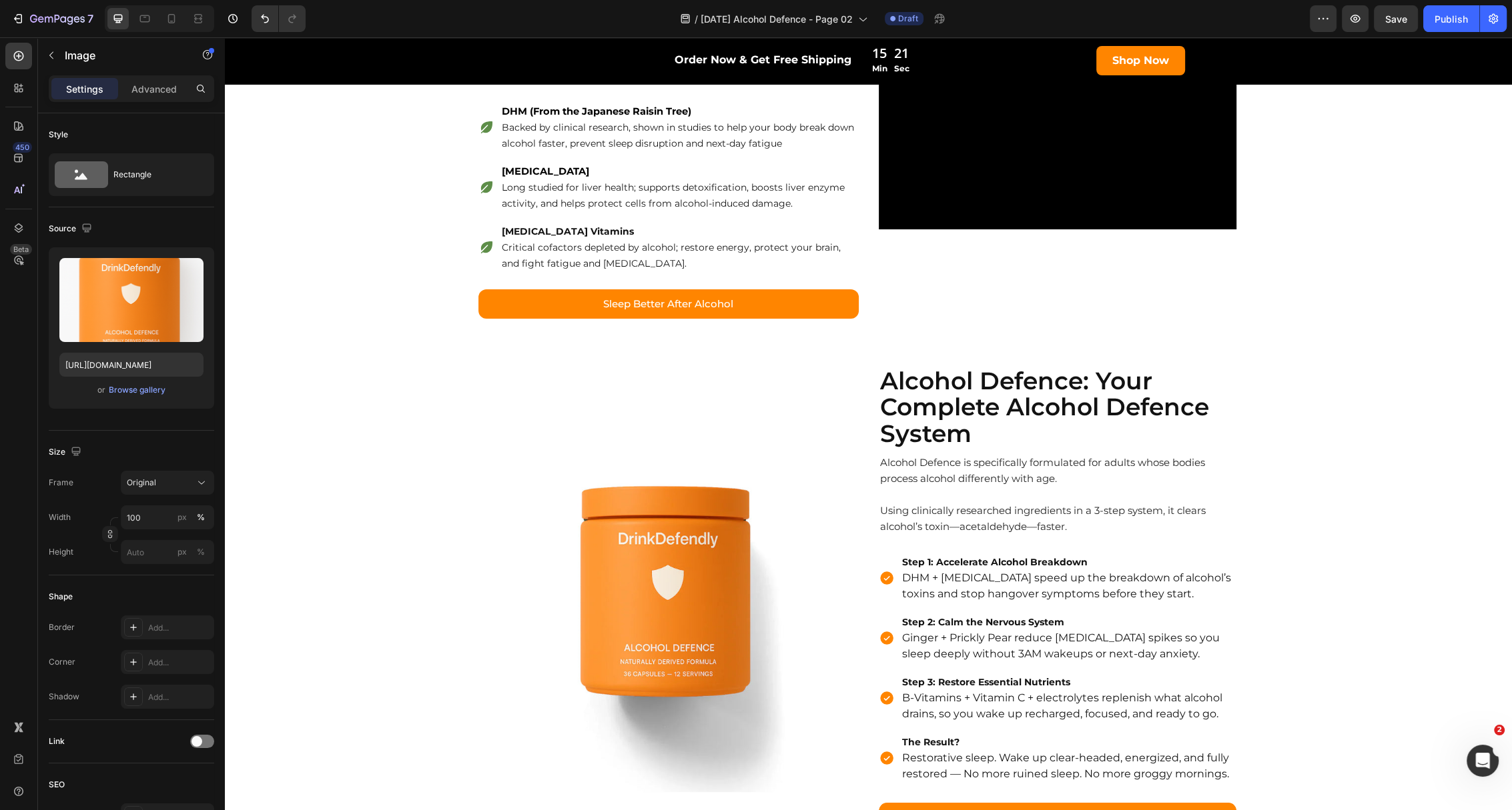
scroll to position [1959, 0]
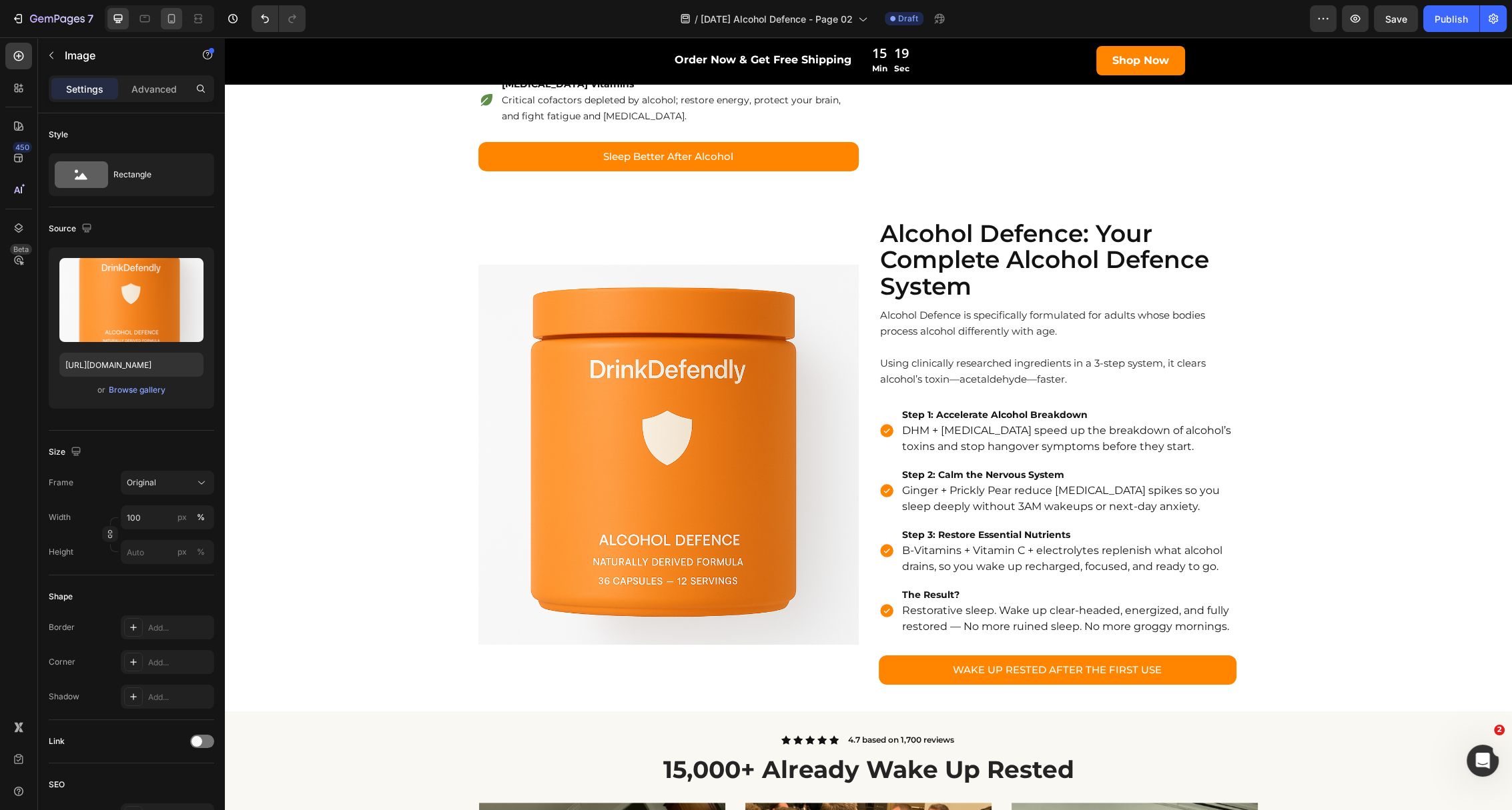
click at [162, 22] on div at bounding box center [172, 19] width 22 height 22
type input "[URL][DOMAIN_NAME]"
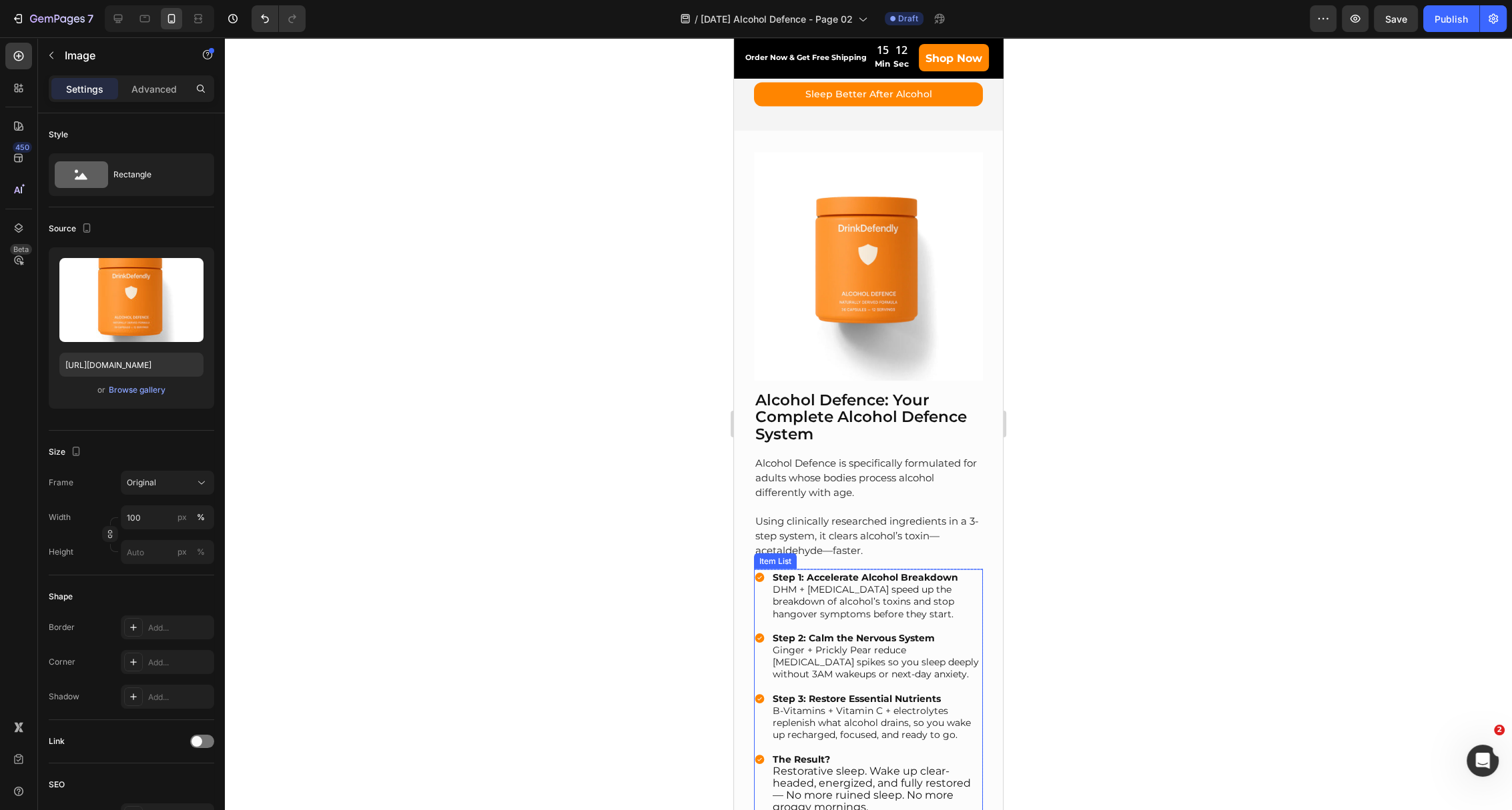
scroll to position [2648, 0]
